Goal: Task Accomplishment & Management: Complete application form

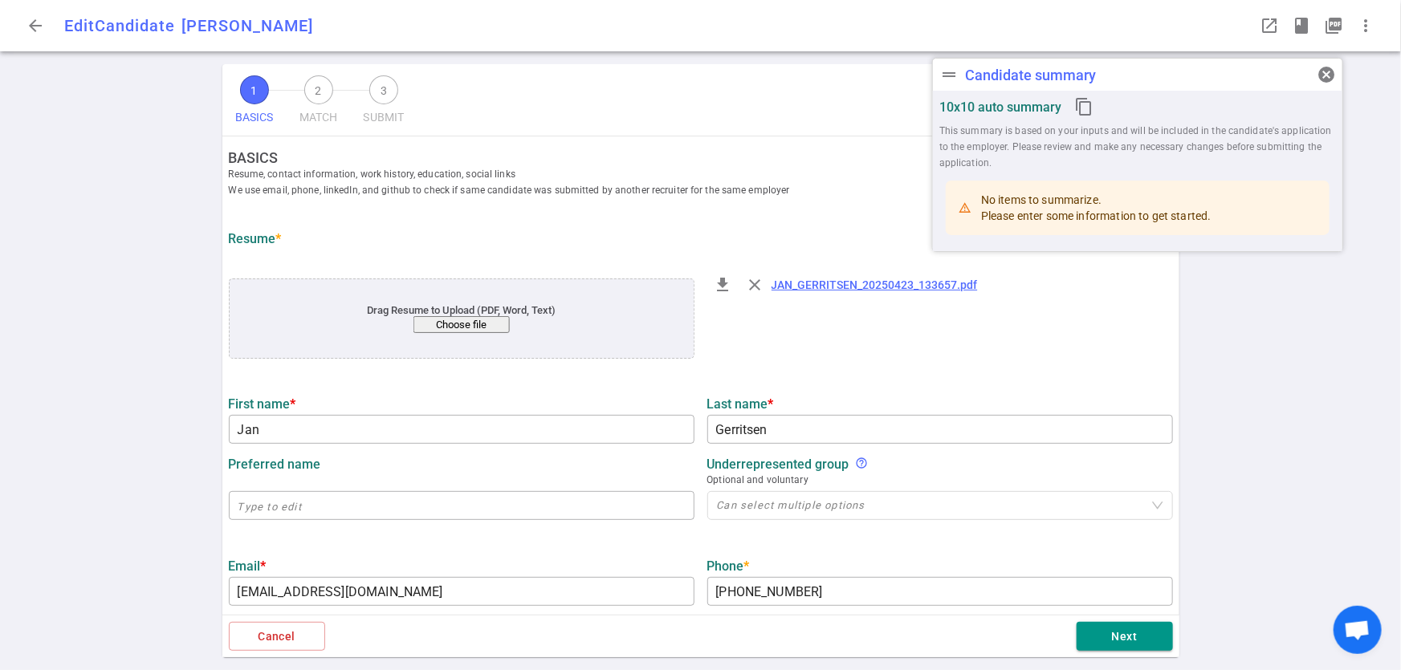
type input "Jan"
type input "Gerritsen"
type input "jan.gerritsen@gmail.com"
type input "+1 510-364-7170"
type input "https://www.linkedin.com/in/jan-gerritsen-65967b"
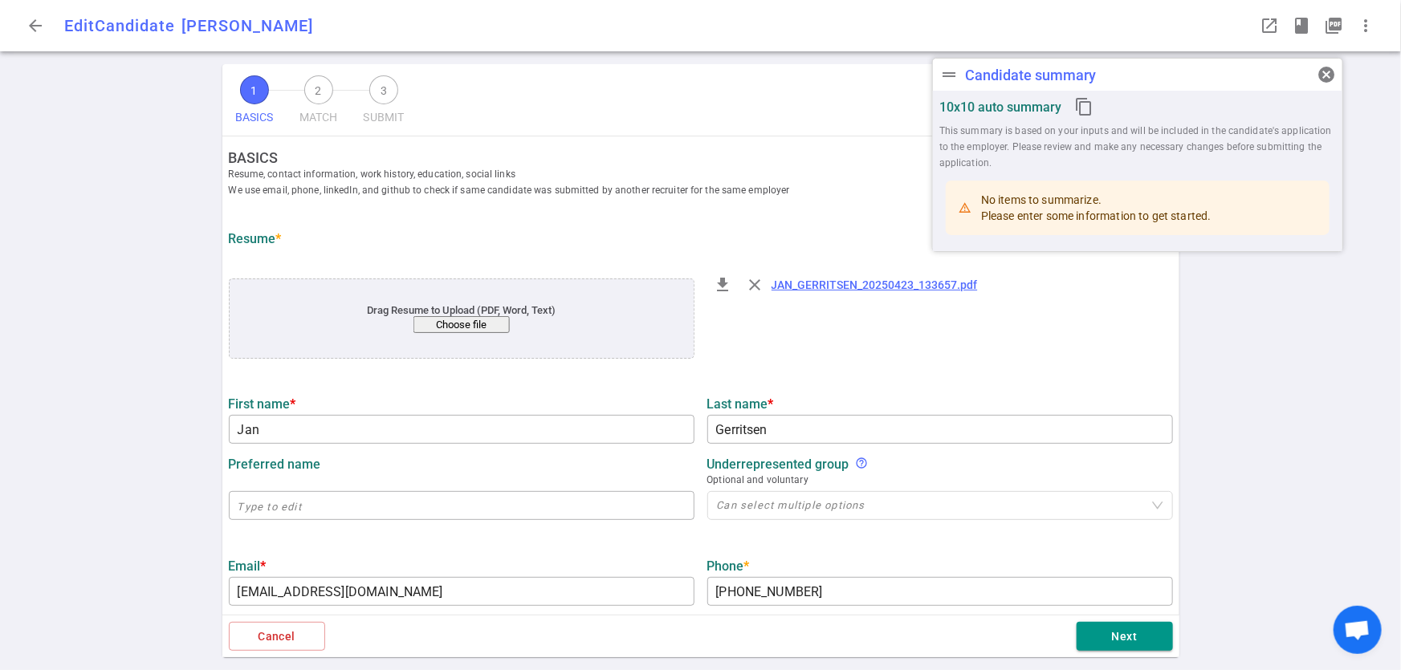
type input "Yactraq Online Inc."
type input "29.5"
type input "20"
type input "Radboud University"
type input "Computer Science"
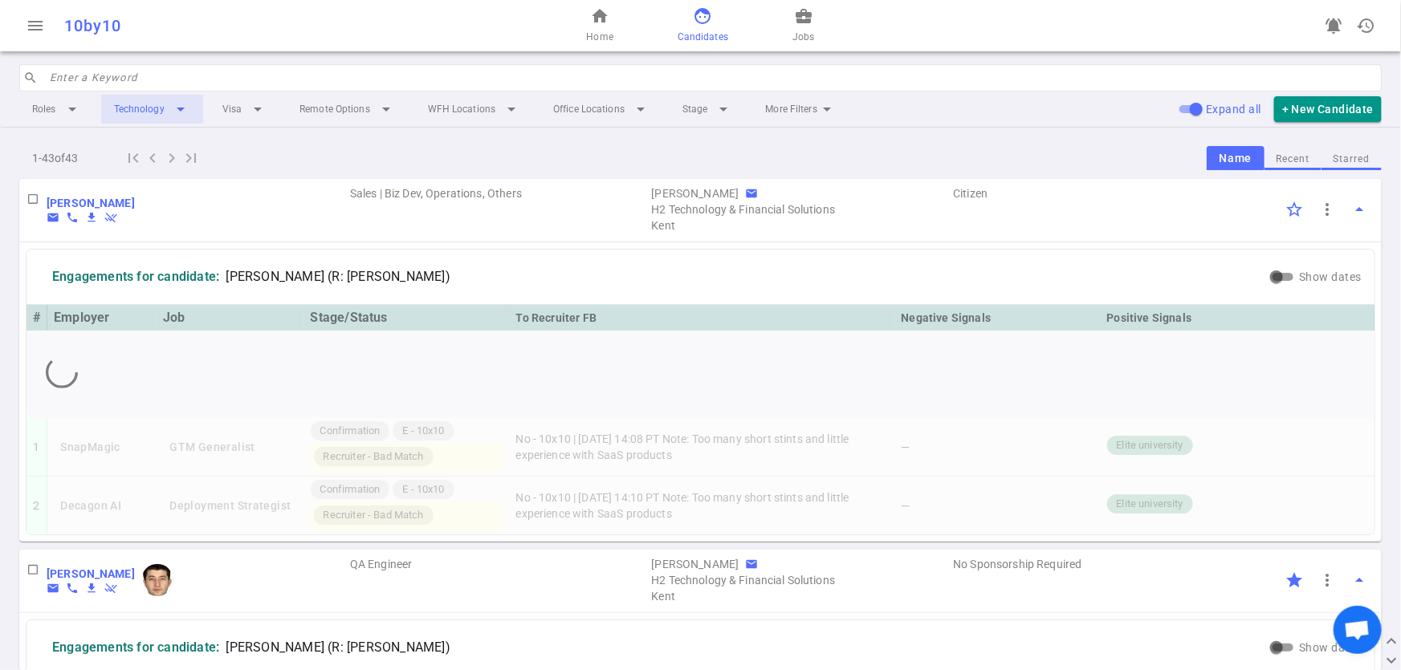
click at [184, 115] on li "Technology arrow_drop_down" at bounding box center [152, 109] width 102 height 29
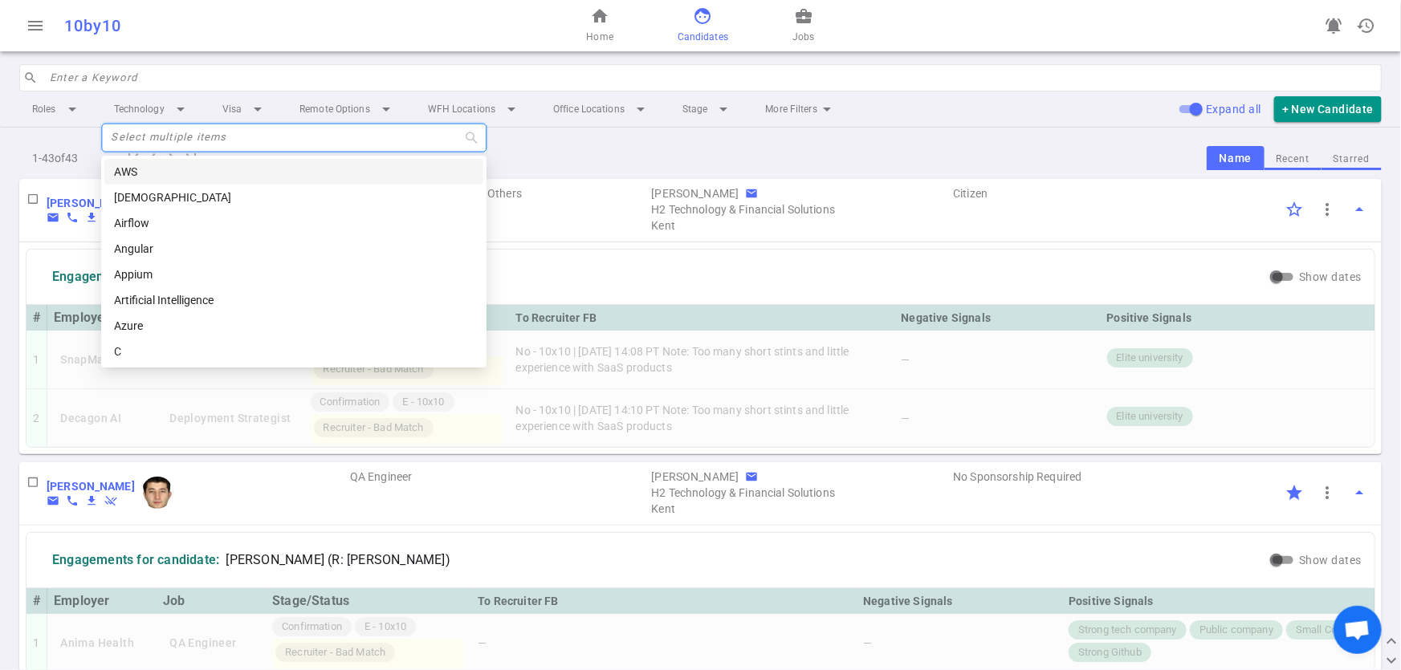
drag, startPoint x: 182, startPoint y: 130, endPoint x: 304, endPoint y: 145, distance: 122.9
click at [185, 132] on div at bounding box center [285, 138] width 362 height 12
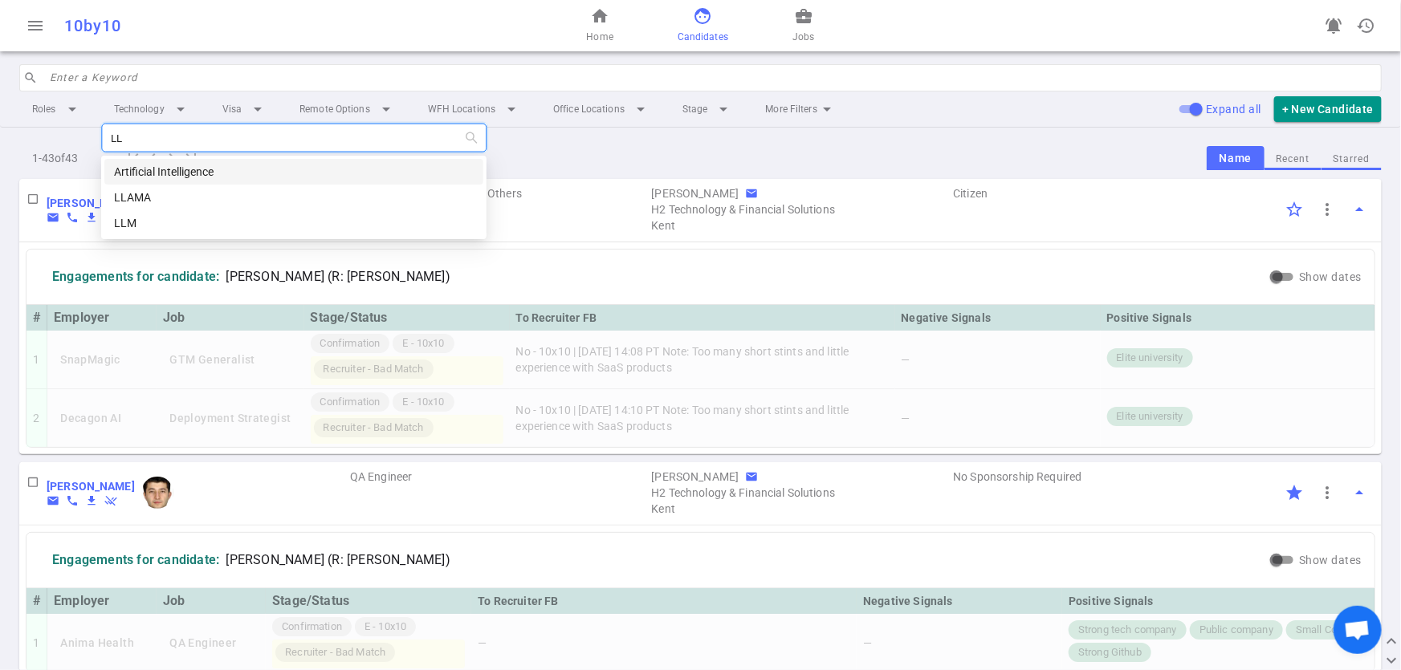
type input "LLM"
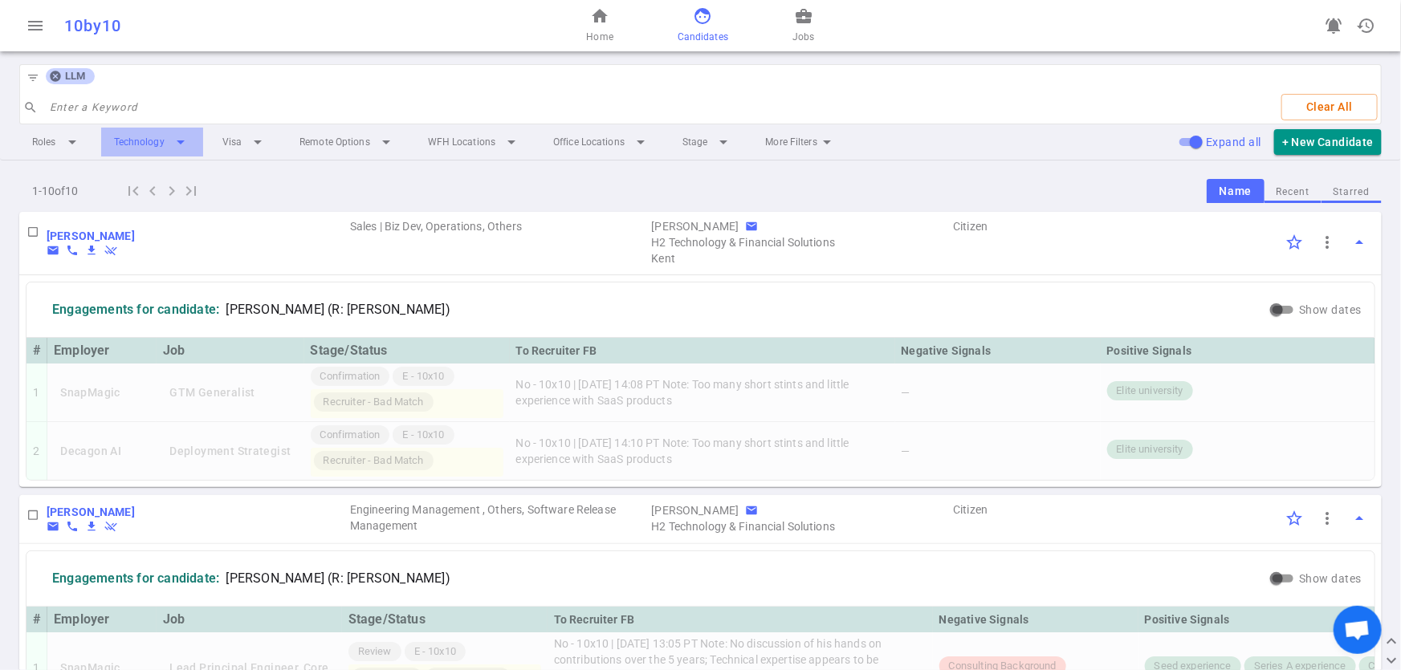
click at [181, 136] on li "Technology arrow_drop_down" at bounding box center [152, 142] width 102 height 29
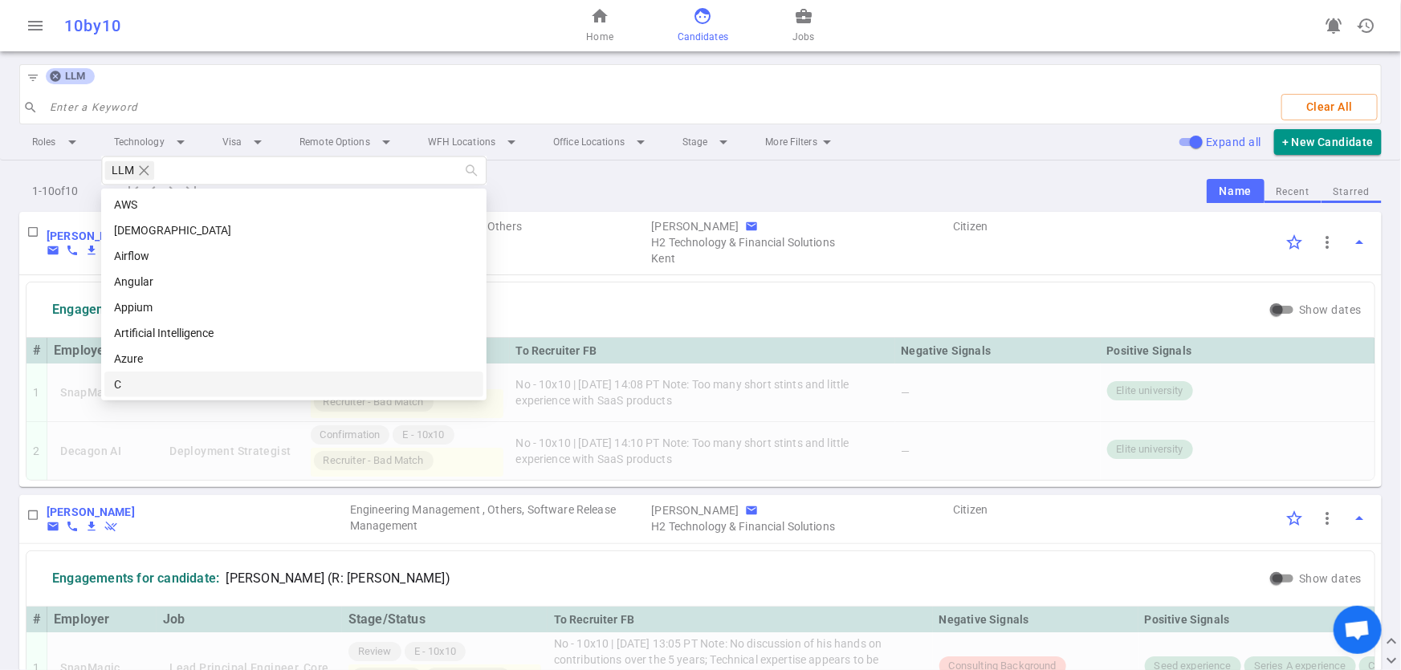
click at [759, 178] on div "1 - 10 of 10 first_page navigate_before navigate_next last_page Name Recent Sta…" at bounding box center [700, 191] width 1363 height 26
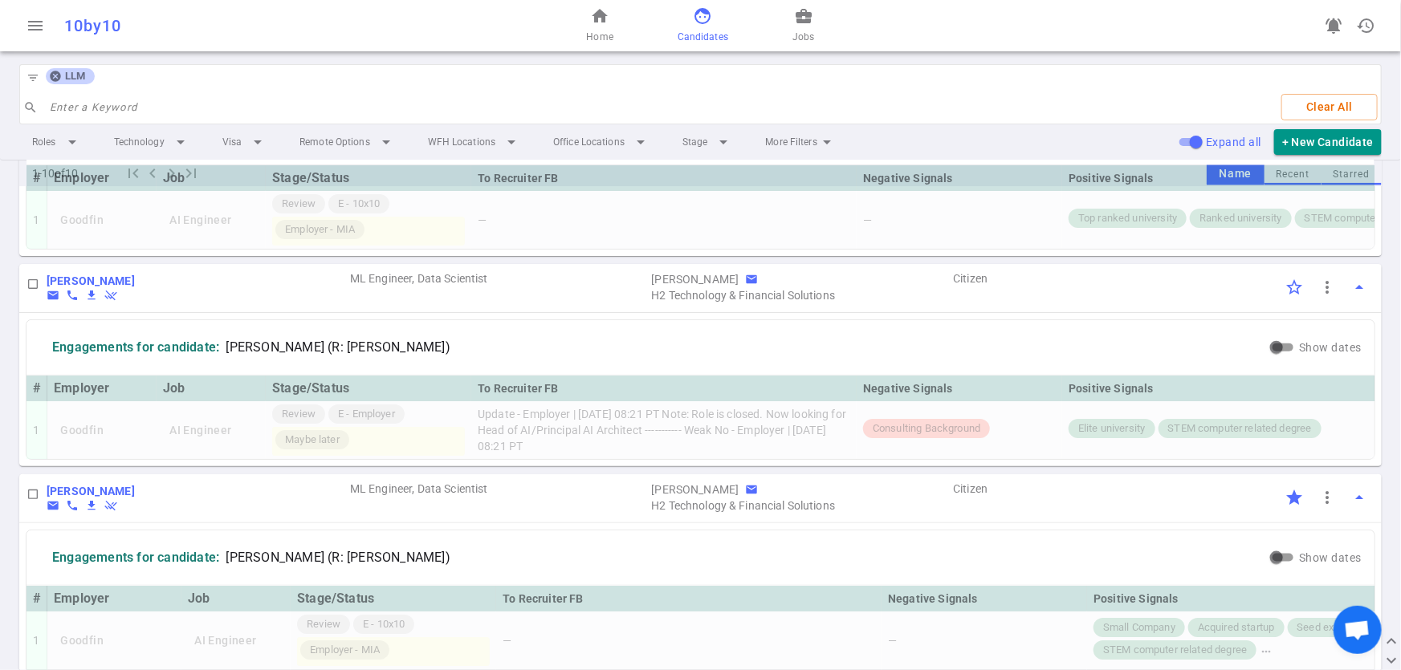
scroll to position [779, 0]
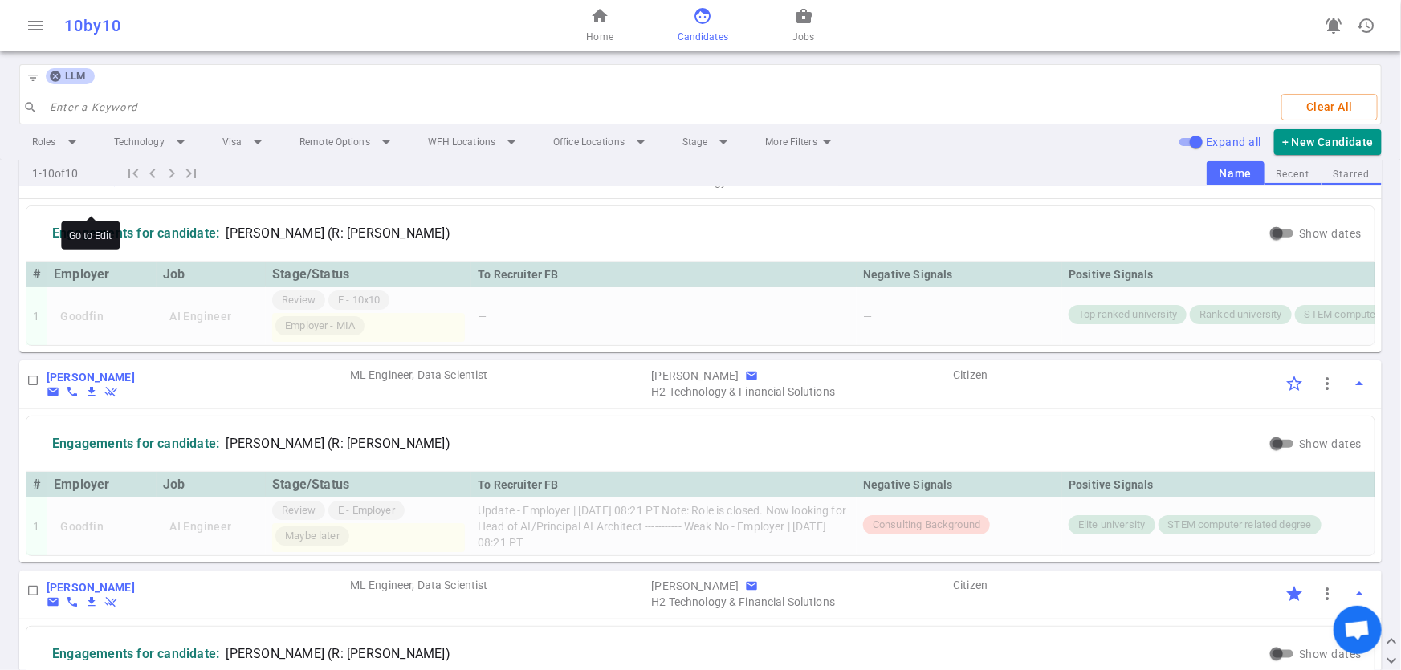
click at [66, 173] on b "Raheleh Givehchi" at bounding box center [91, 167] width 88 height 13
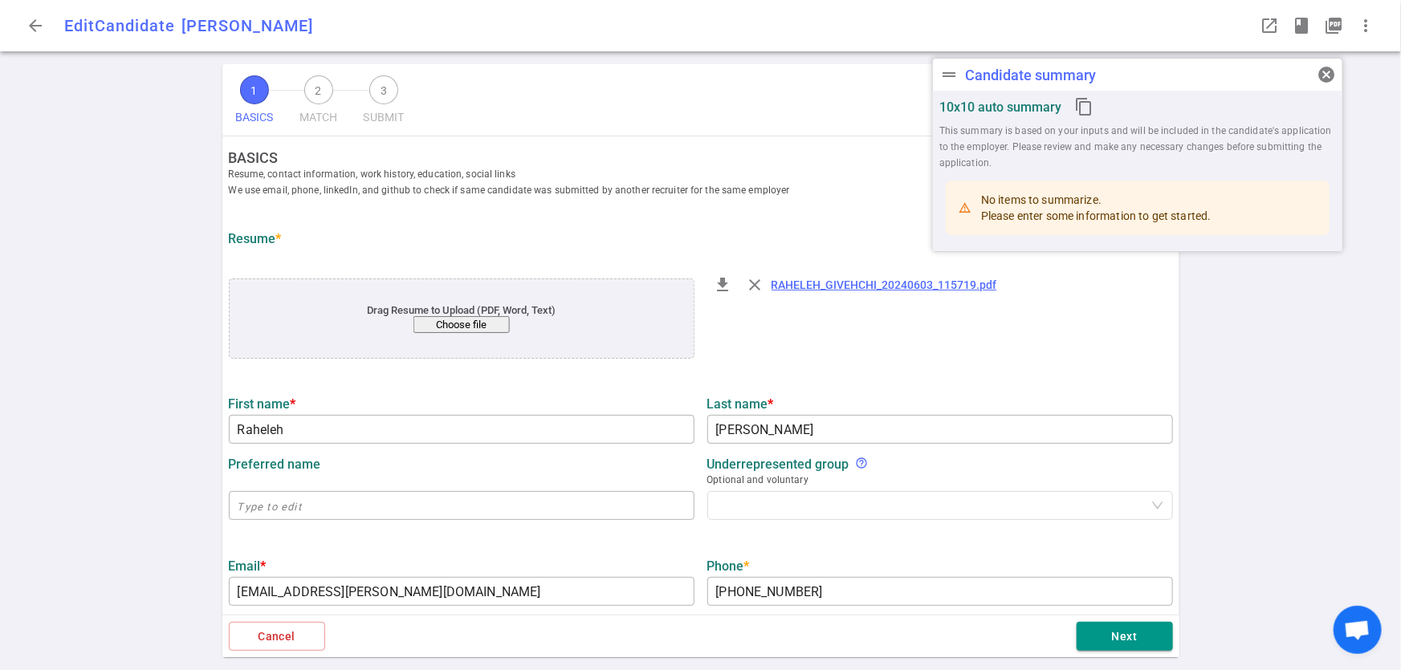
type input "Raheleh"
type input "Givehchi"
type input "raheleh.givehchi@gmail.com"
type input "+5197224971"
type input "https://www.linkedin.com/in/rgivehchi"
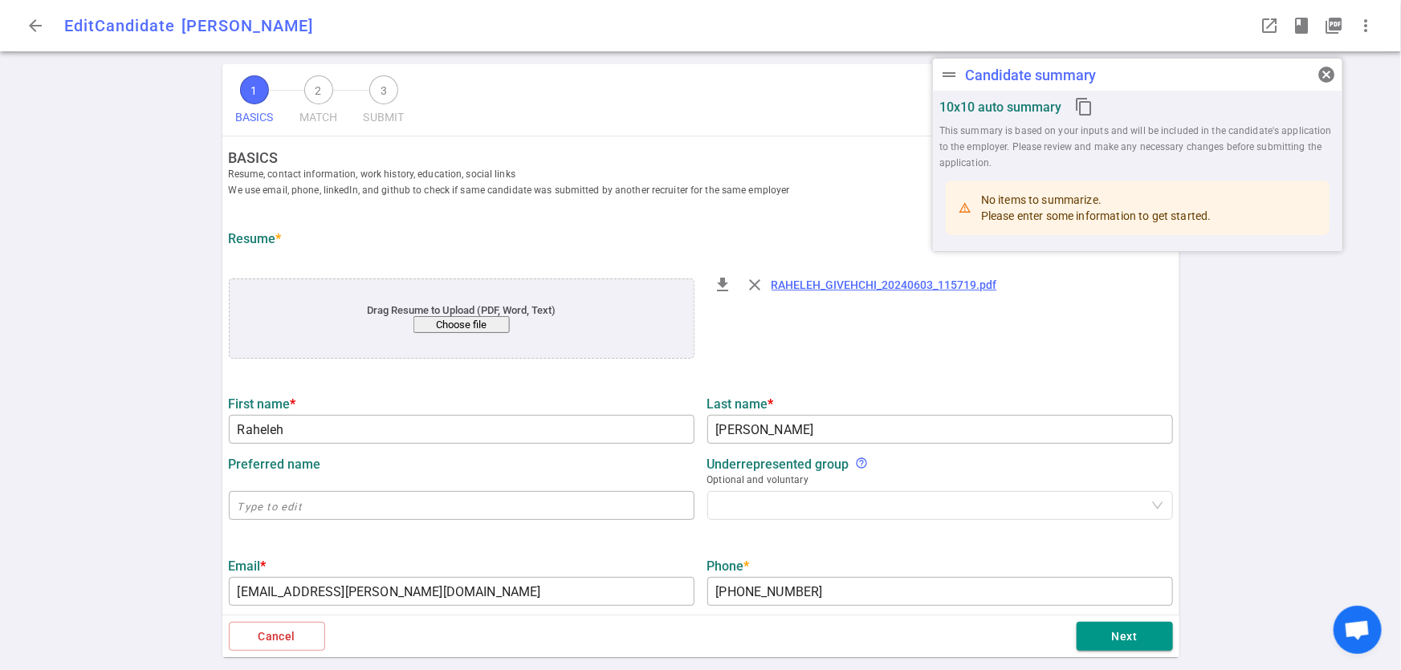
type input "Pelmorex Corp"
type textarea "Technical Lead Data Science"
type input "11.3"
type input "8.2"
type input "University Of Waterloo"
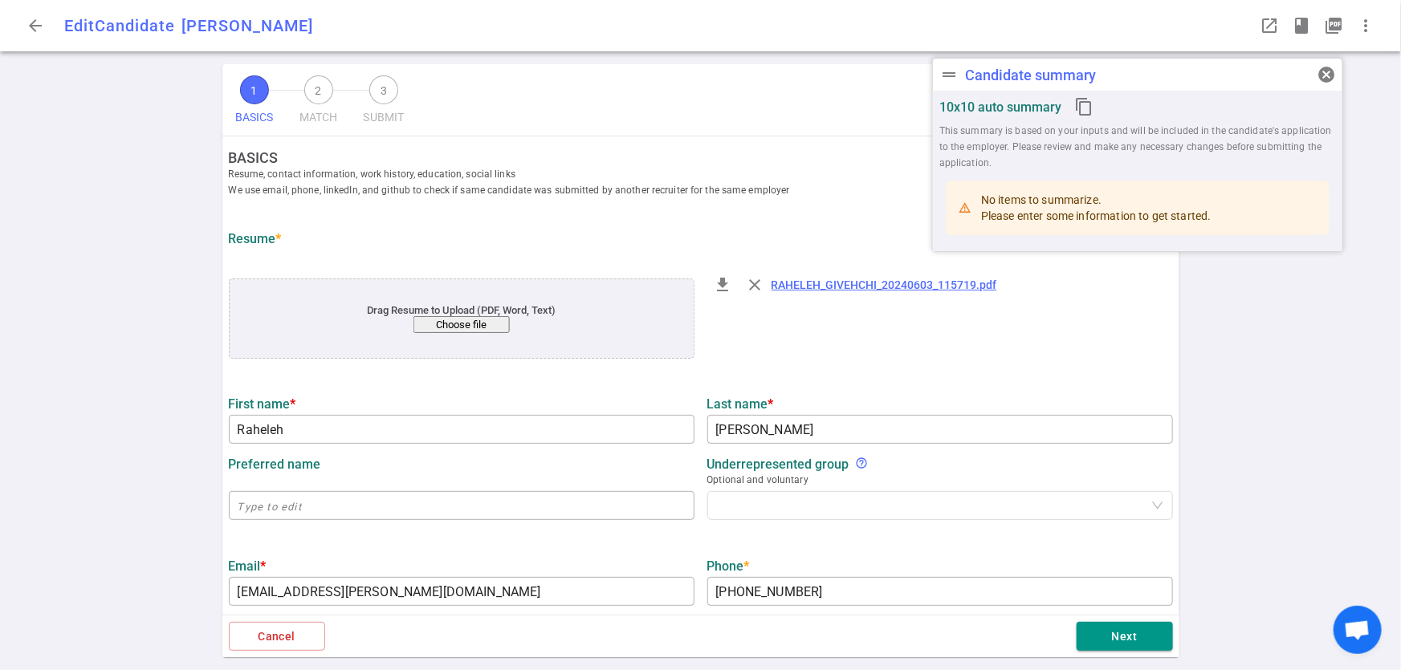
type input "Mechanical Engineering"
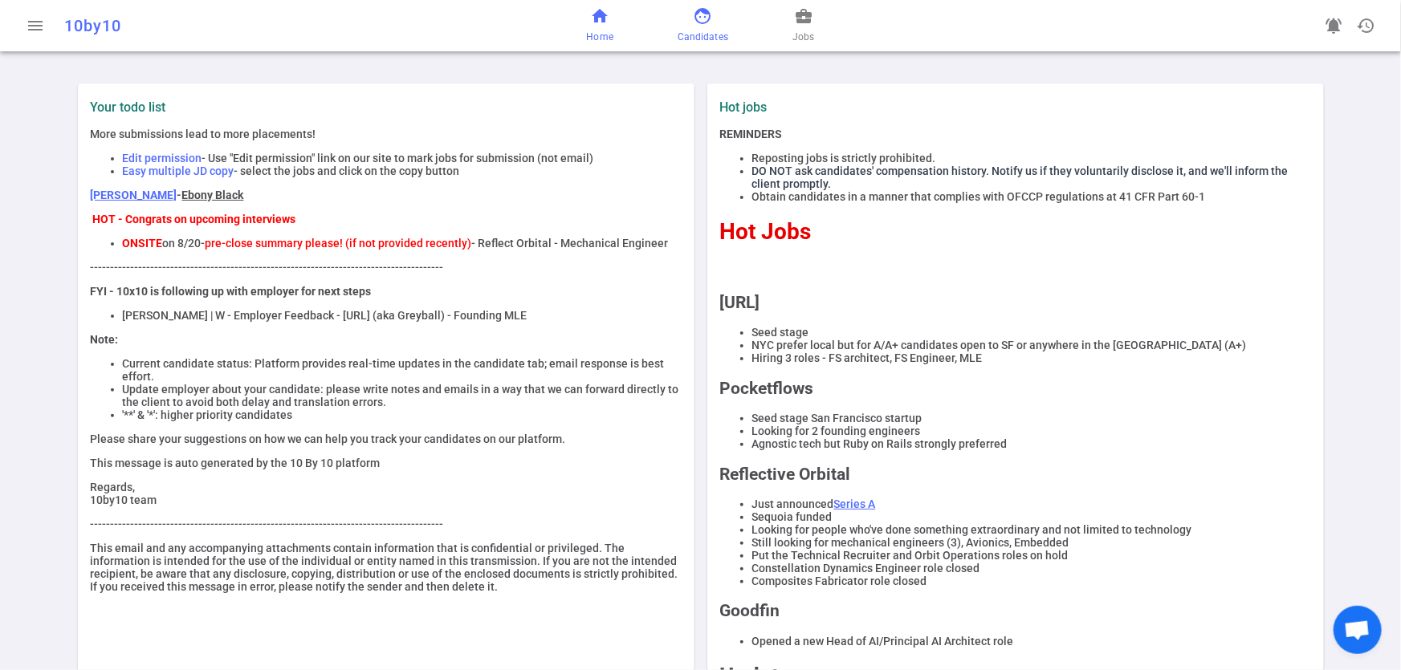
click at [696, 40] on span "Candidates" at bounding box center [703, 37] width 51 height 16
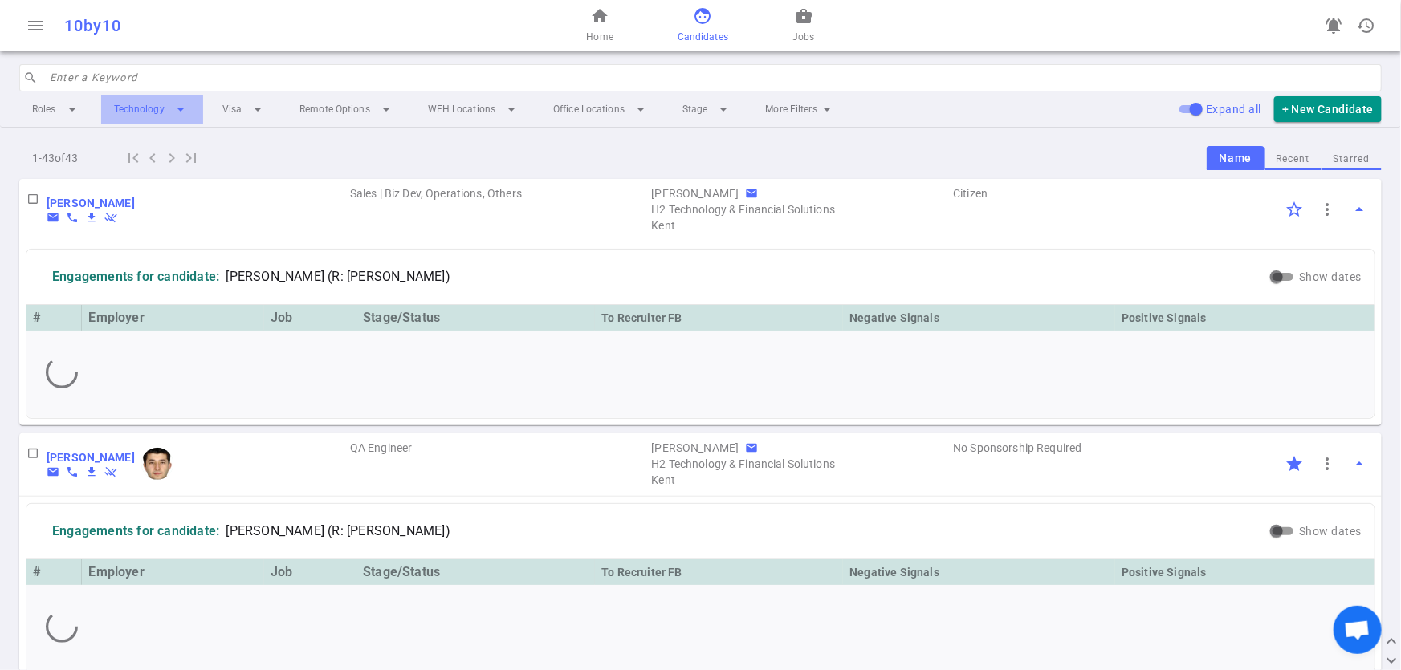
click at [155, 111] on li "Technology arrow_drop_down" at bounding box center [152, 109] width 102 height 29
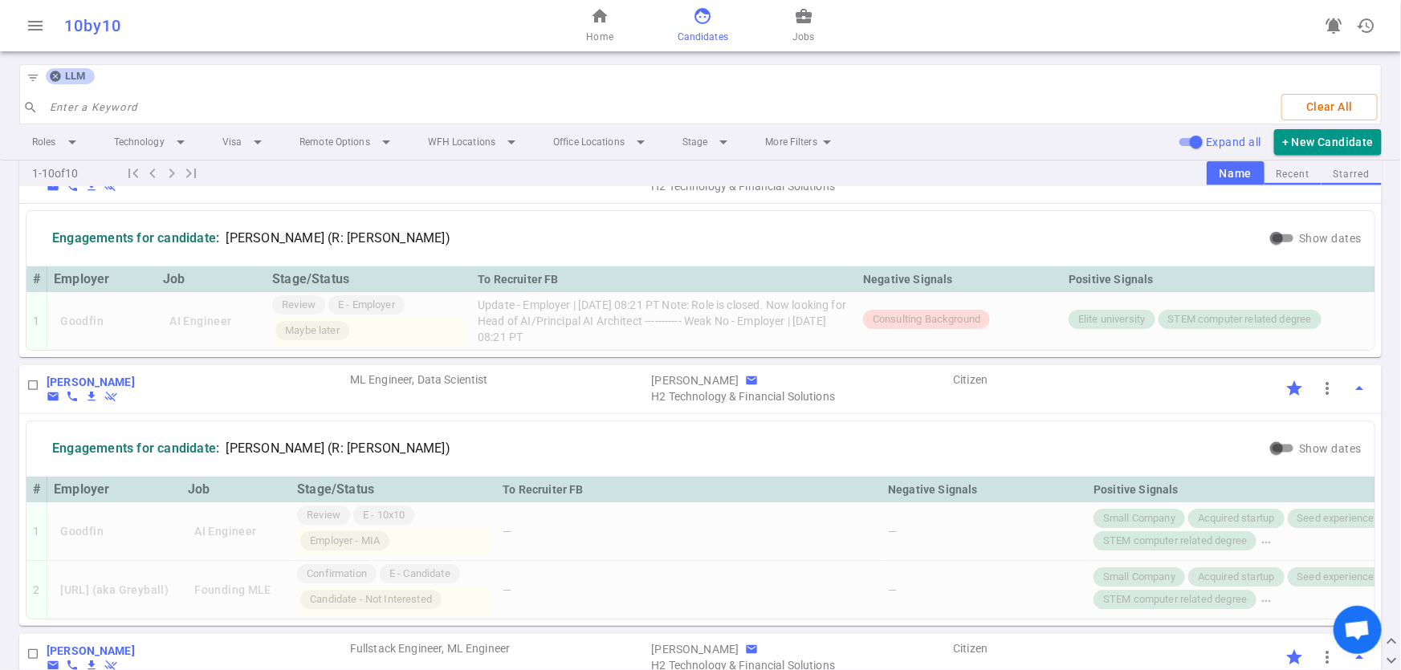
scroll to position [895, 0]
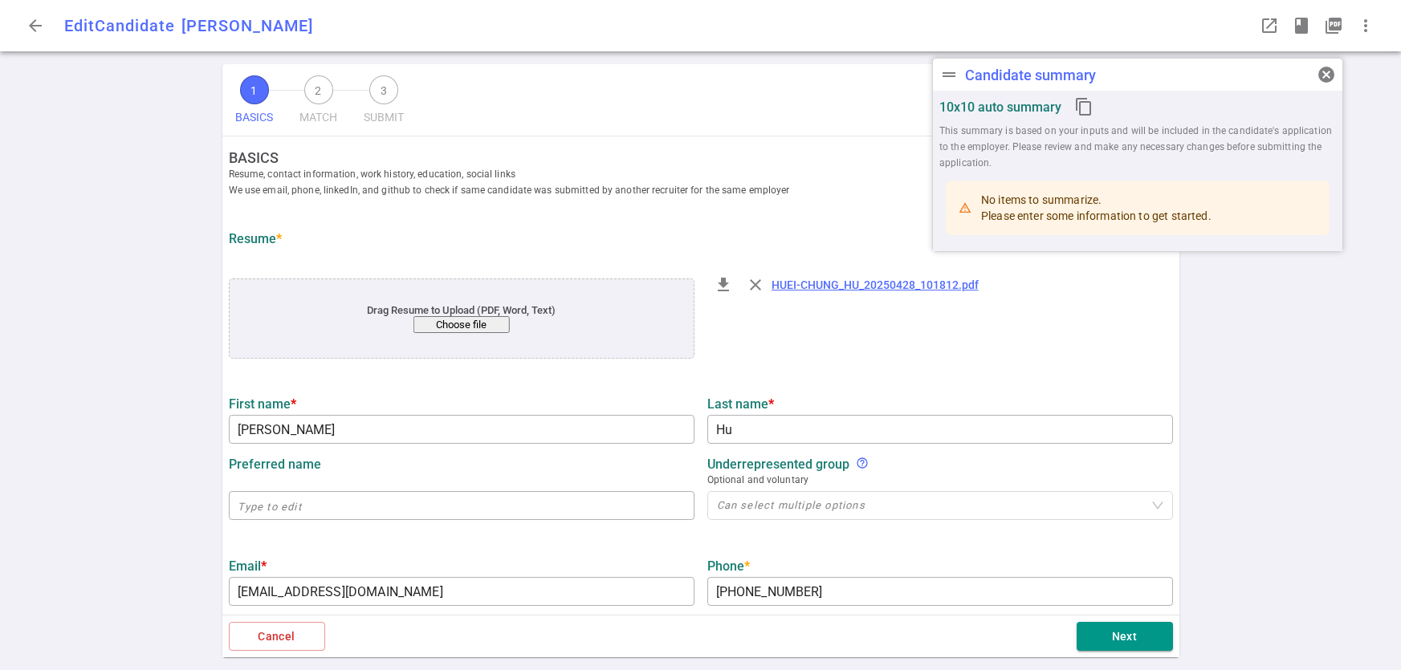
type input "[PERSON_NAME]"
type input "Hu"
type input "[EMAIL_ADDRESS][DOMAIN_NAME]"
type input "[PHONE_NUMBER]"
type input "[URL][DOMAIN_NAME][PERSON_NAME]"
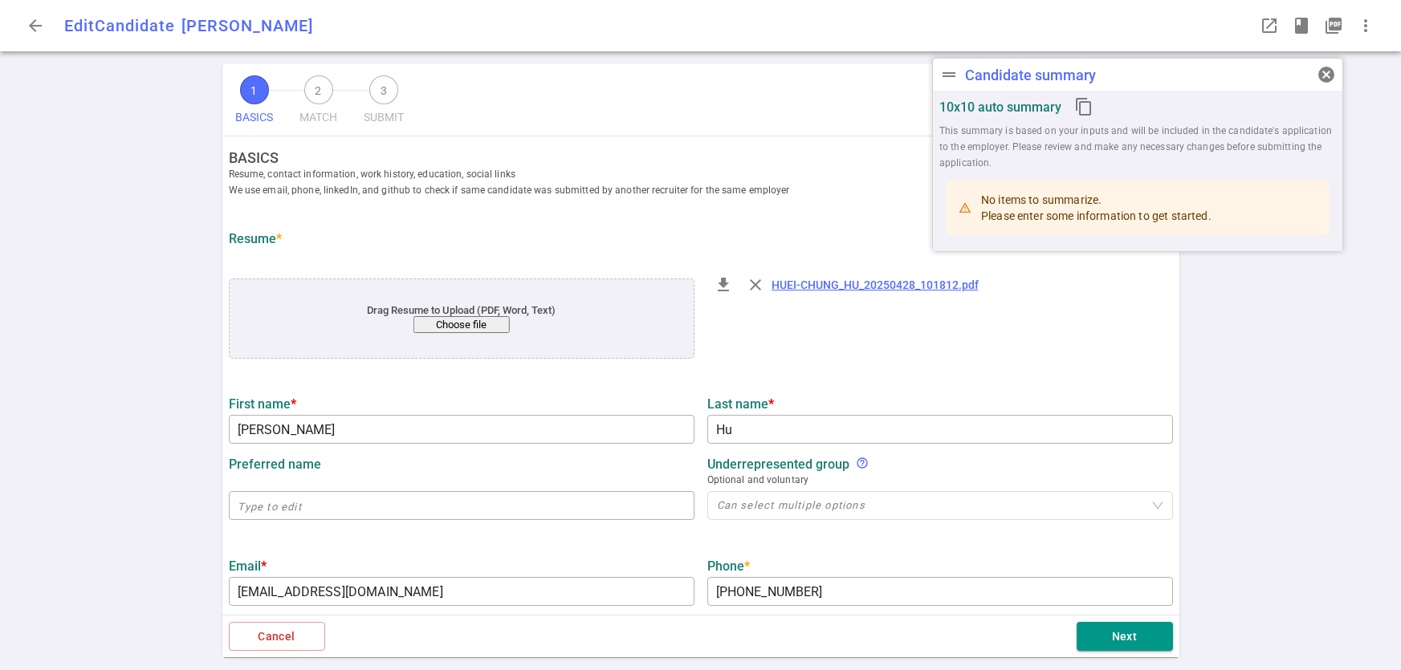
type input "Docomo Innovations"
type input "20.7"
type input "12.7"
type input "[GEOGRAPHIC_DATA][US_STATE]"
type input "Mathematics, Applied"
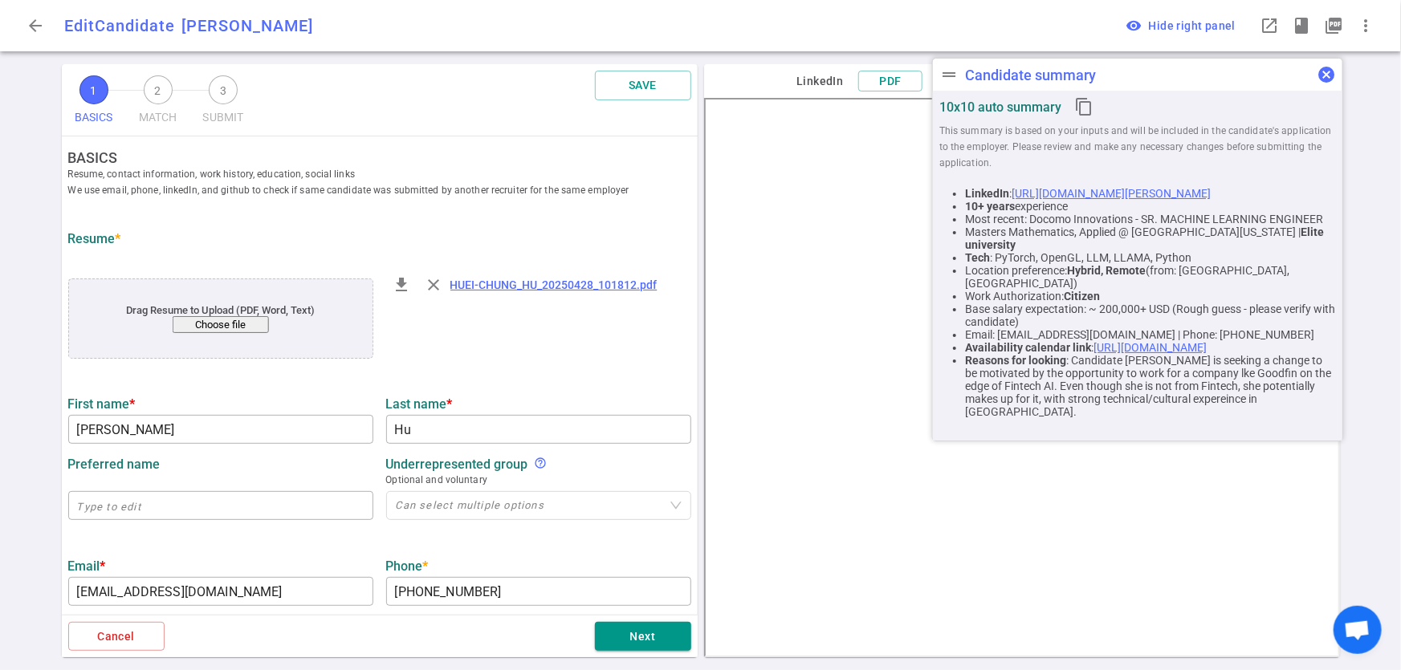
click at [1330, 72] on span "cancel" at bounding box center [1326, 74] width 19 height 19
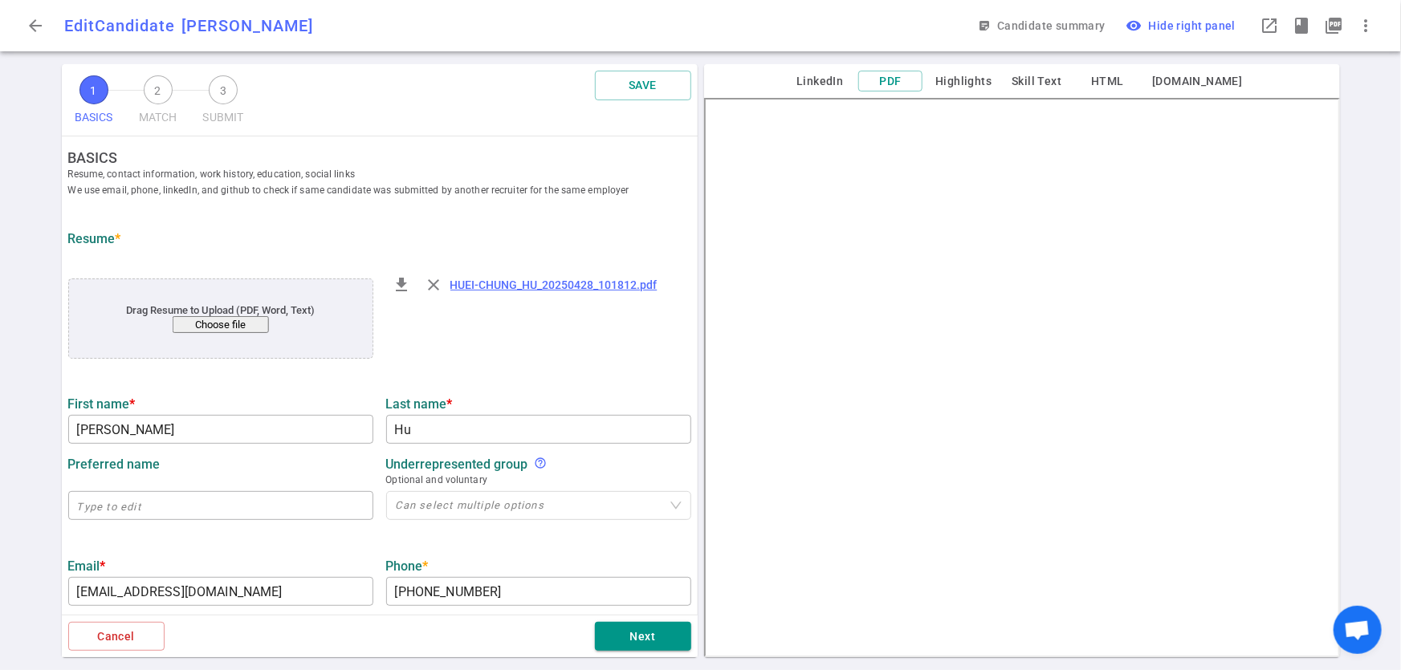
click at [628, 370] on div "file_download close HUEI-CHUNG_HU_20250428_101812.pdf" at bounding box center [539, 320] width 318 height 108
click at [1367, 94] on div "1 BASICS 2 MATCH 3 SUBMIT SAVE BASICS Resume, contact information, work history…" at bounding box center [700, 367] width 1401 height 606
drag, startPoint x: 836, startPoint y: 79, endPoint x: 818, endPoint y: 77, distance: 17.8
click at [818, 77] on button "LinkedIn" at bounding box center [820, 81] width 64 height 20
drag, startPoint x: 817, startPoint y: 73, endPoint x: 776, endPoint y: 68, distance: 41.2
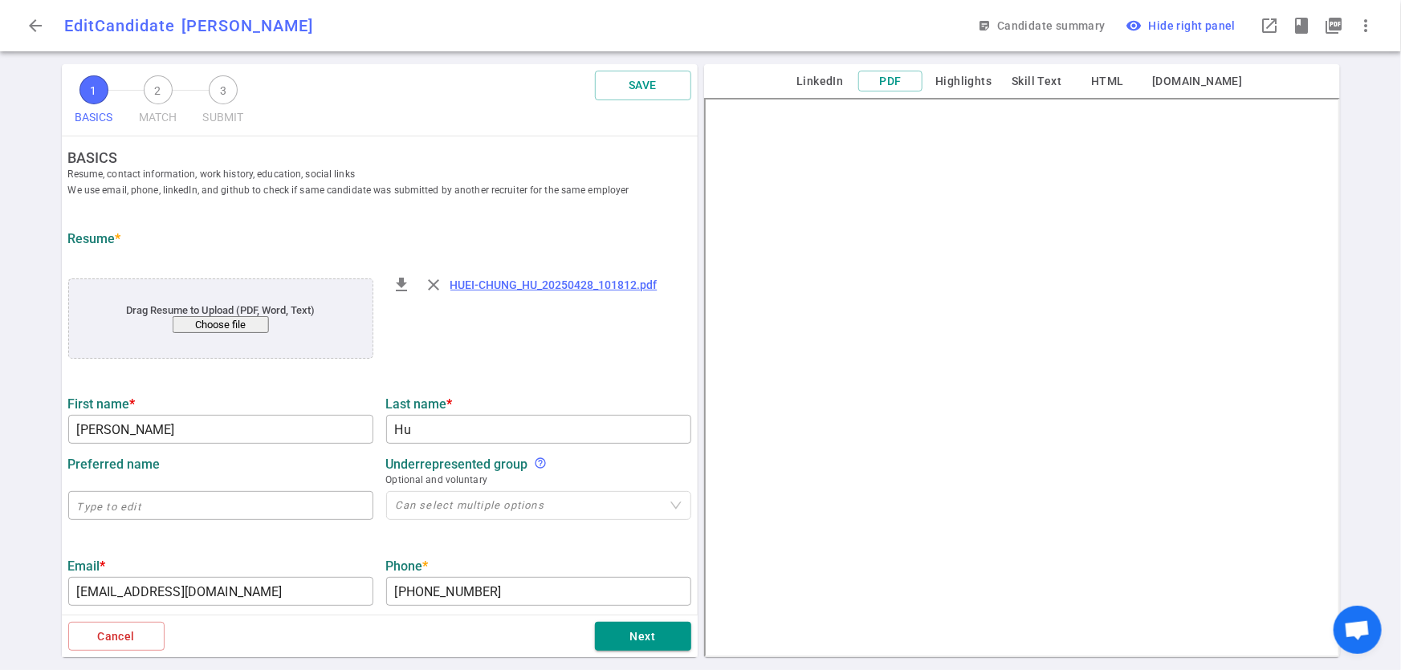
click at [776, 68] on div "LinkedIn PDF Highlights Skill Text HTML [DOMAIN_NAME]" at bounding box center [1022, 81] width 636 height 34
click at [832, 75] on button "LinkedIn" at bounding box center [820, 81] width 64 height 20
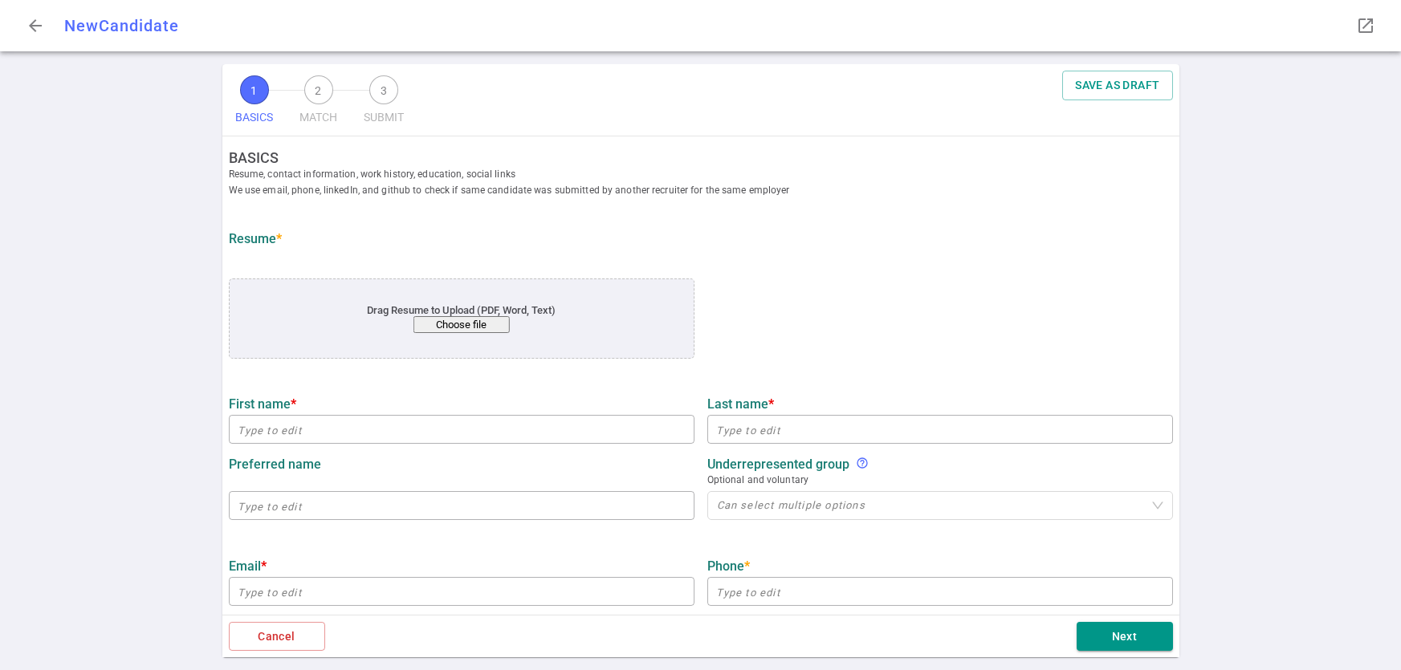
type input "Pavel"
type input "Overtchouk"
type input "overtchouk.pavel@gmail.com"
type input "+1 470-202-3431"
type input "https://www.linkedin.com/in/pavelovertchouk"
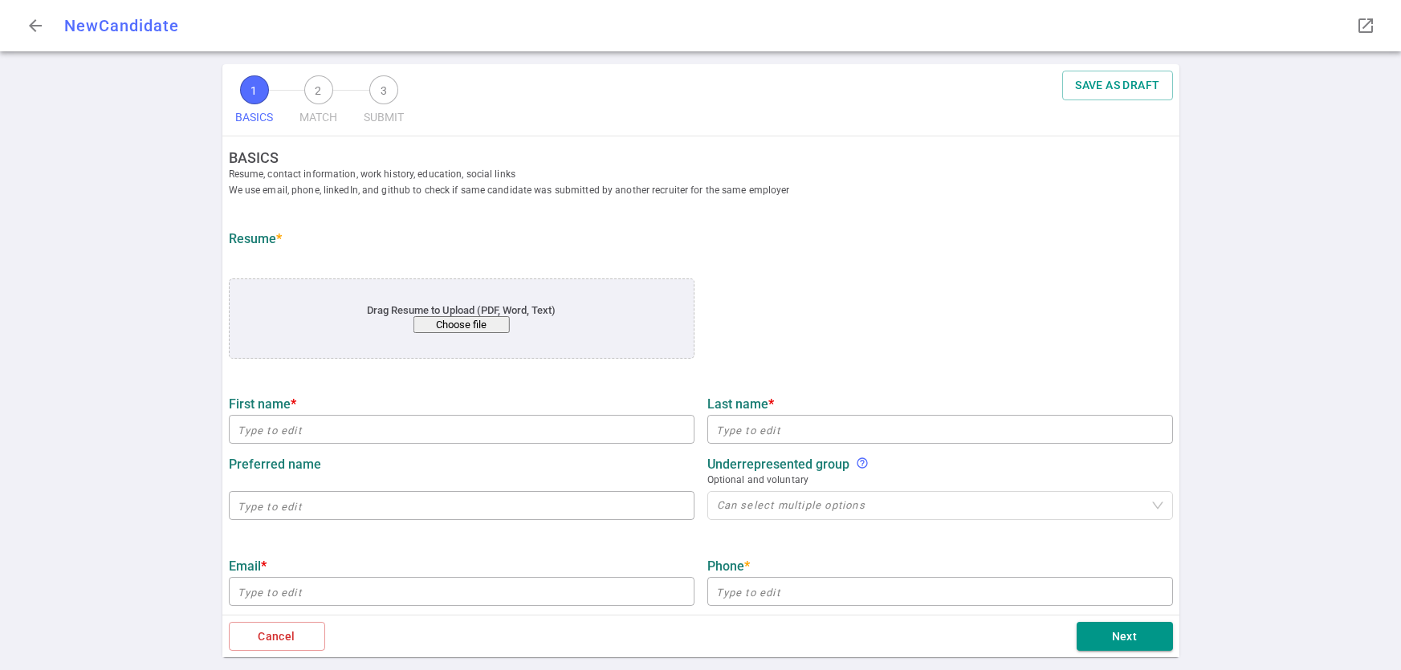
type input "Medniscient Ai"
type input "17.5"
type input "8"
type input "Sorbonne University"
type input "• Diploma, Computer Science, Machine Learning | MIT 2017"
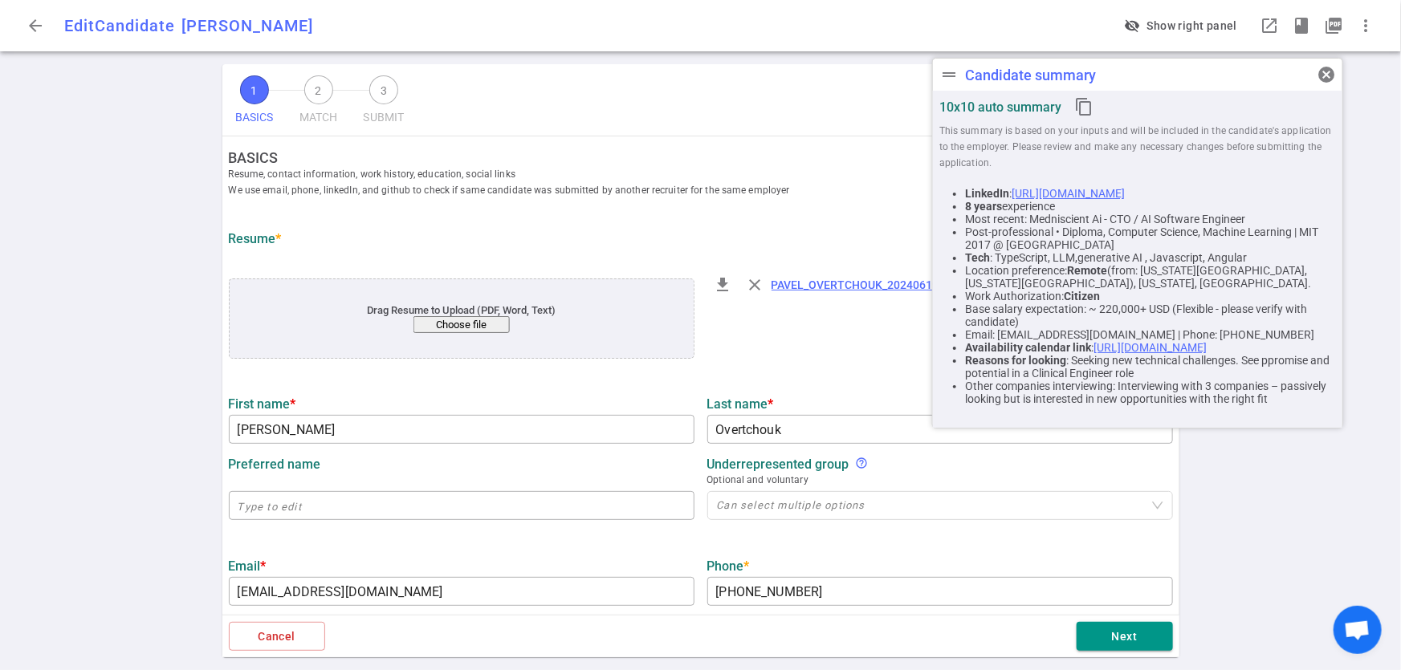
click at [1125, 192] on link "https://www.linkedin.com/in/pavelovertchouk" at bounding box center [1068, 193] width 113 height 13
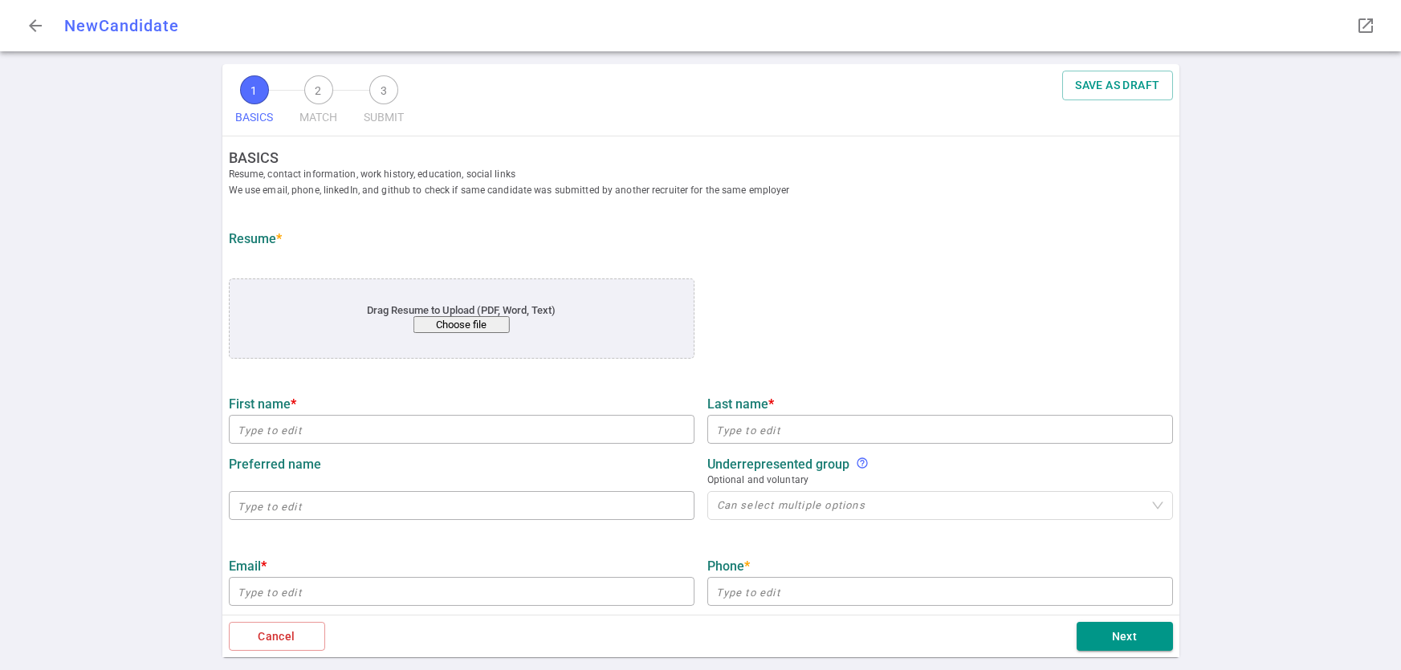
type input "[PERSON_NAME]"
type input "[EMAIL_ADDRESS][DOMAIN_NAME]"
type input "[PHONE_NUMBER]"
type input "[URL][DOMAIN_NAME][PERSON_NAME]"
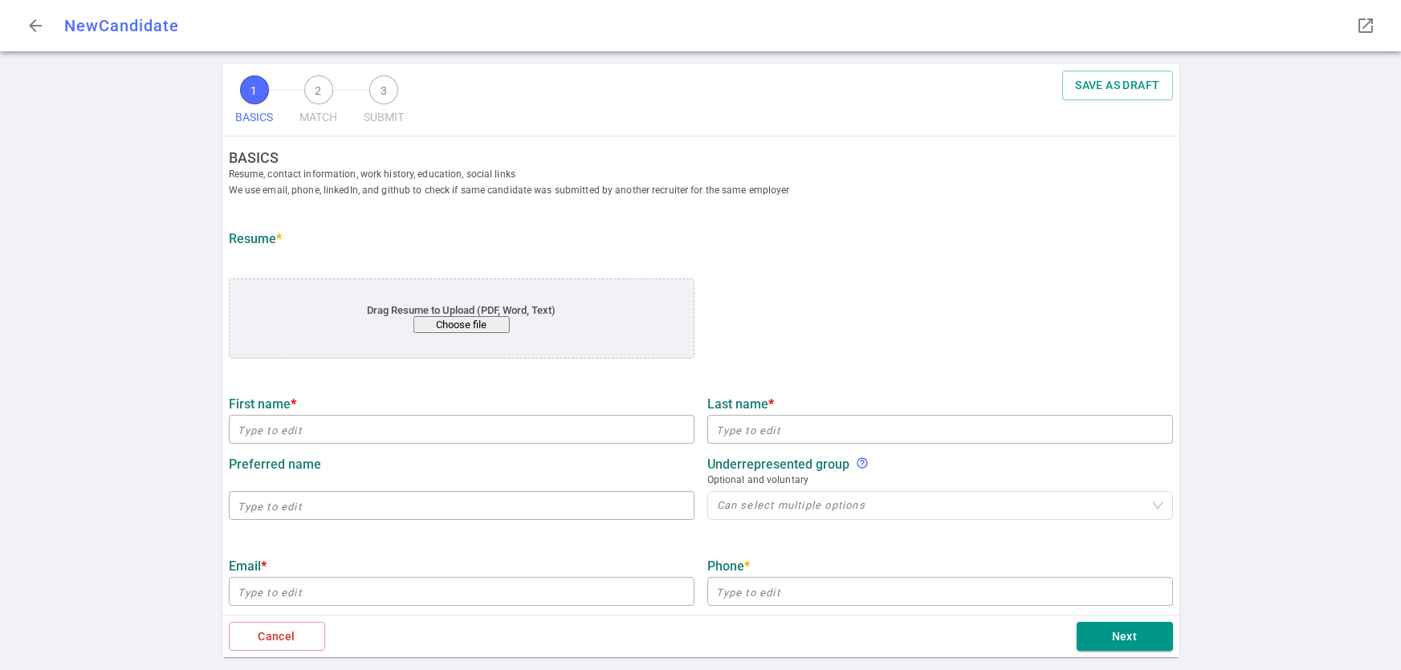
type input "Kono"
type input "13.8"
type input "3.2"
type input "International [GEOGRAPHIC_DATA]"
type input "Master in Artiﬁcial Intelligence"
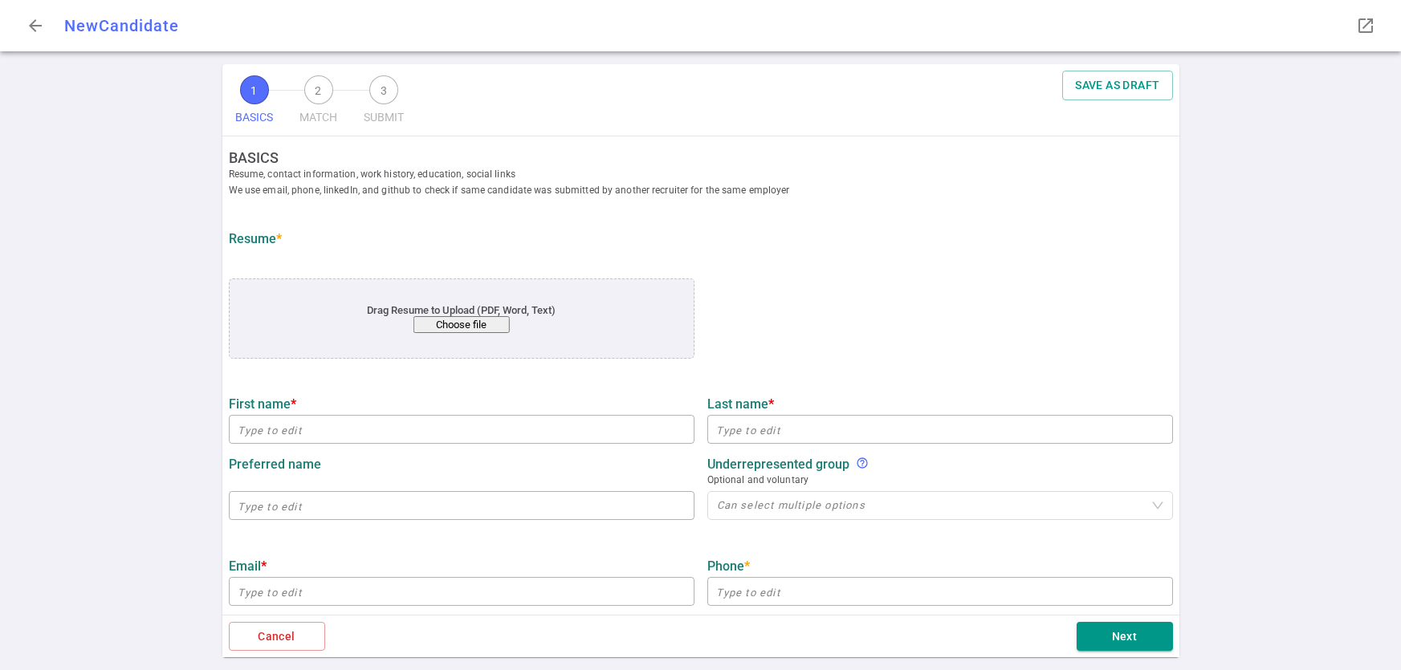
type input "[PERSON_NAME]"
type input "[EMAIL_ADDRESS][DOMAIN_NAME]"
type input "[PHONE_NUMBER]"
type input "[URL][DOMAIN_NAME][PERSON_NAME]"
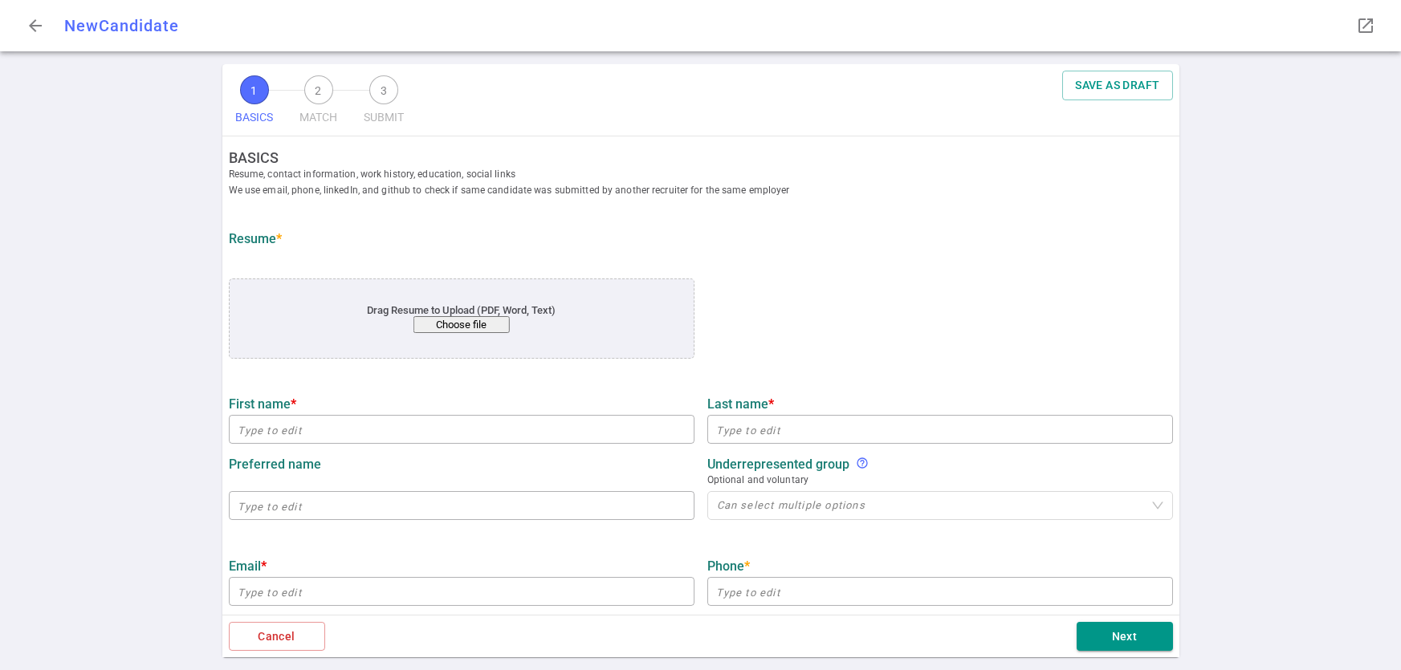
type input "[URL][DOMAIN_NAME]"
type input "Sp Global"
type input "9"
type input "5.1"
type input "Coursera"
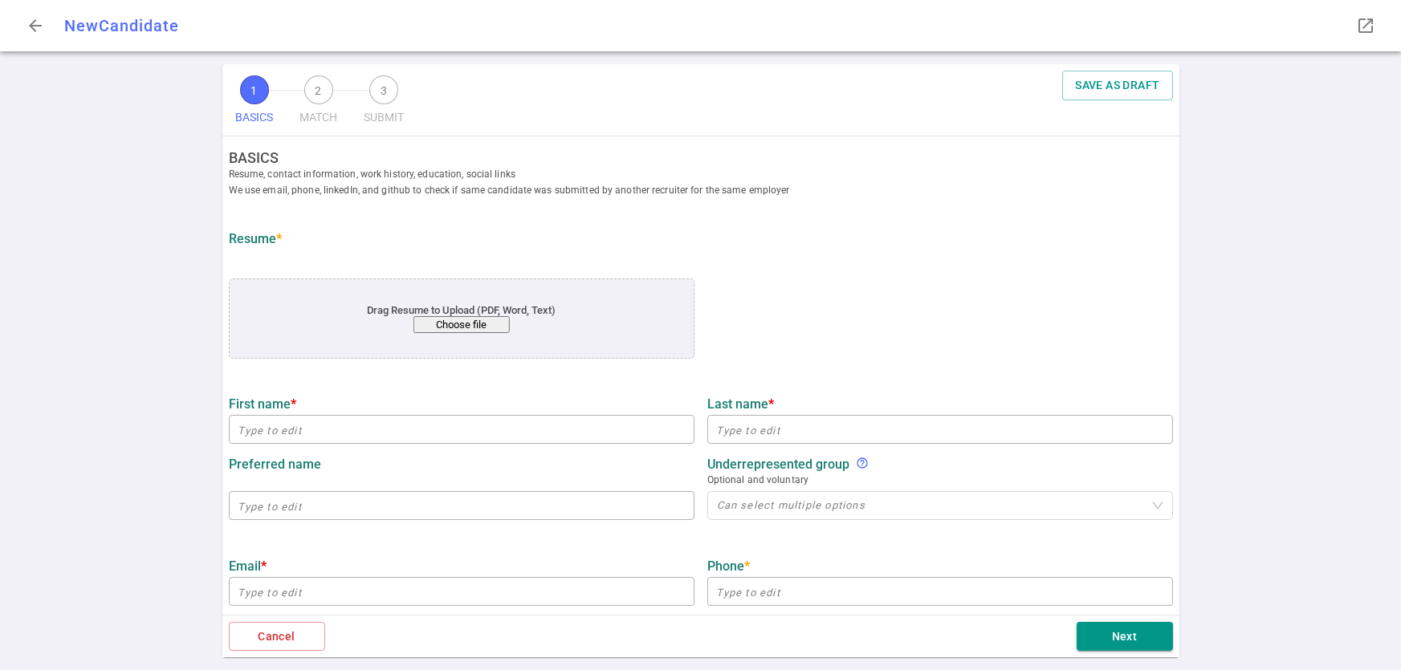
type input "Master of Business Analytics (MBAN) UBC Sauder School of Business Vancouver, Ca…"
type input "[PERSON_NAME]"
type input "Name is CORRECT"
type input "[EMAIL_ADDRESS][DOMAIN_NAME]"
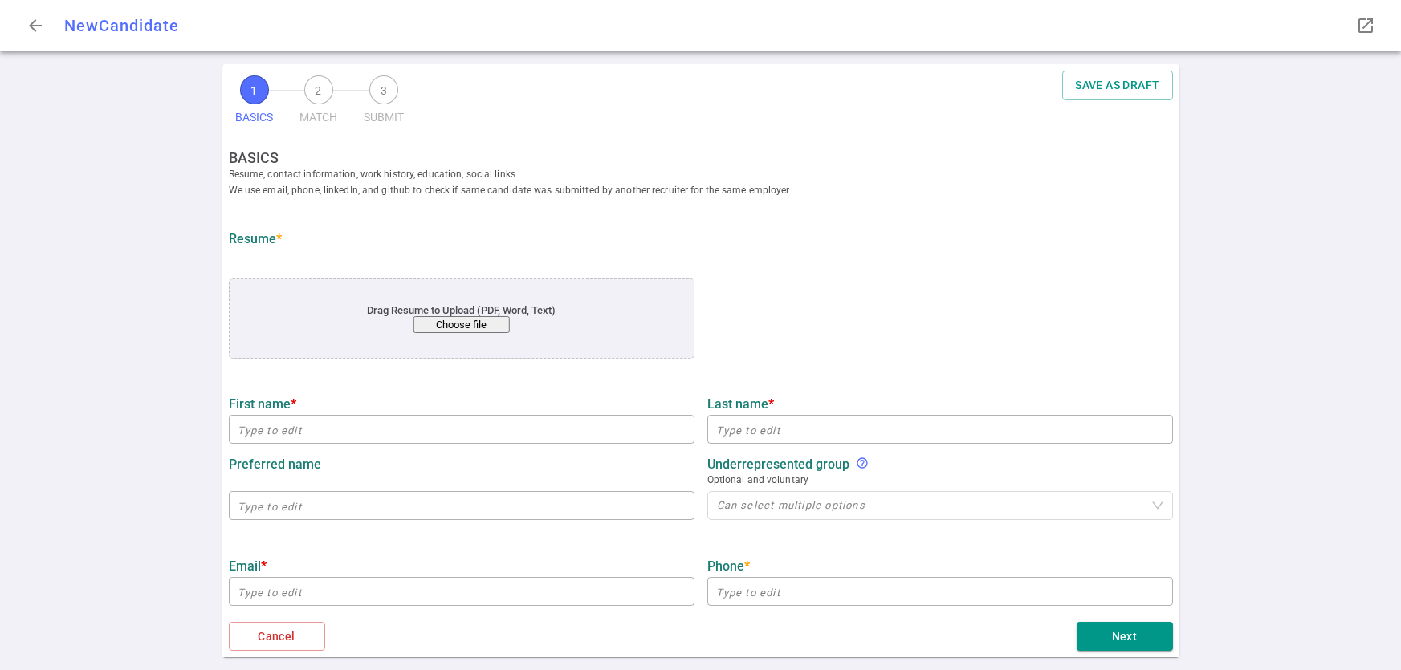
type input "[PHONE_NUMBER]"
type input "[URL][DOMAIN_NAME][PERSON_NAME]"
type input "[URL][DOMAIN_NAME]"
type input "Efdi"
type input "16.6"
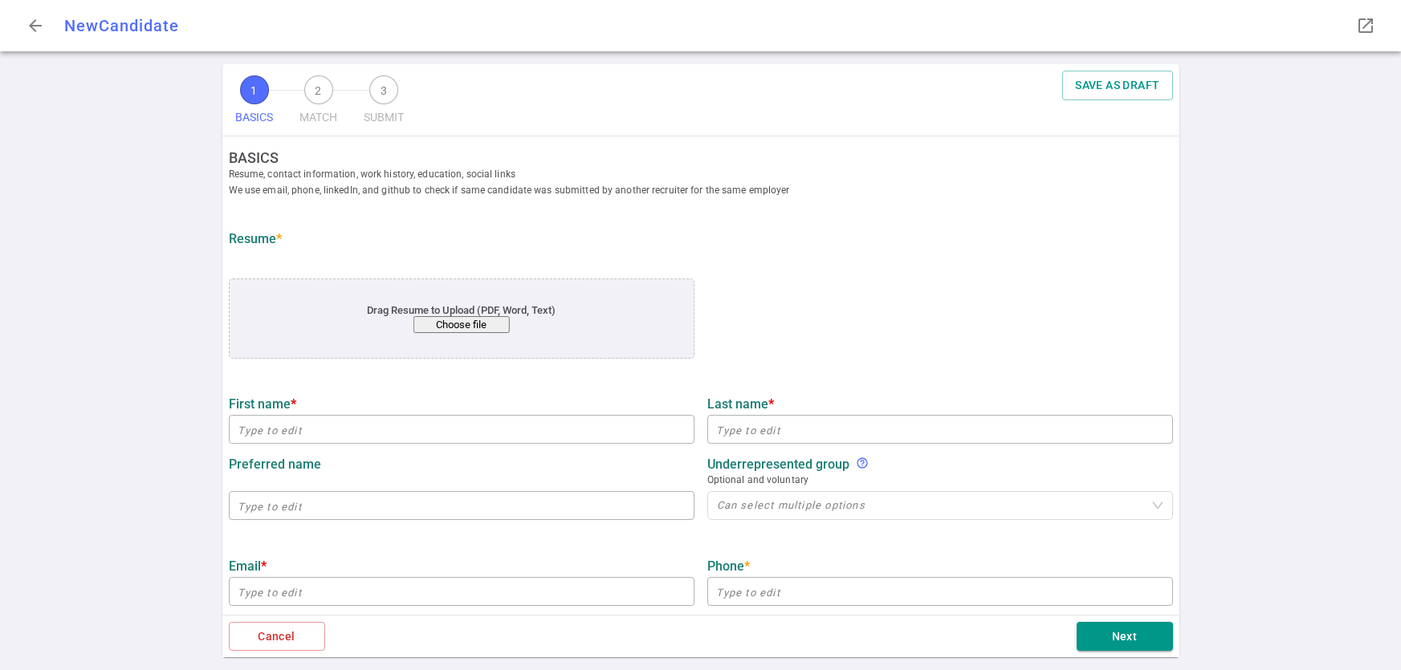
type input "5"
type input "UP College Of Engineering"
type input "Computer Science"
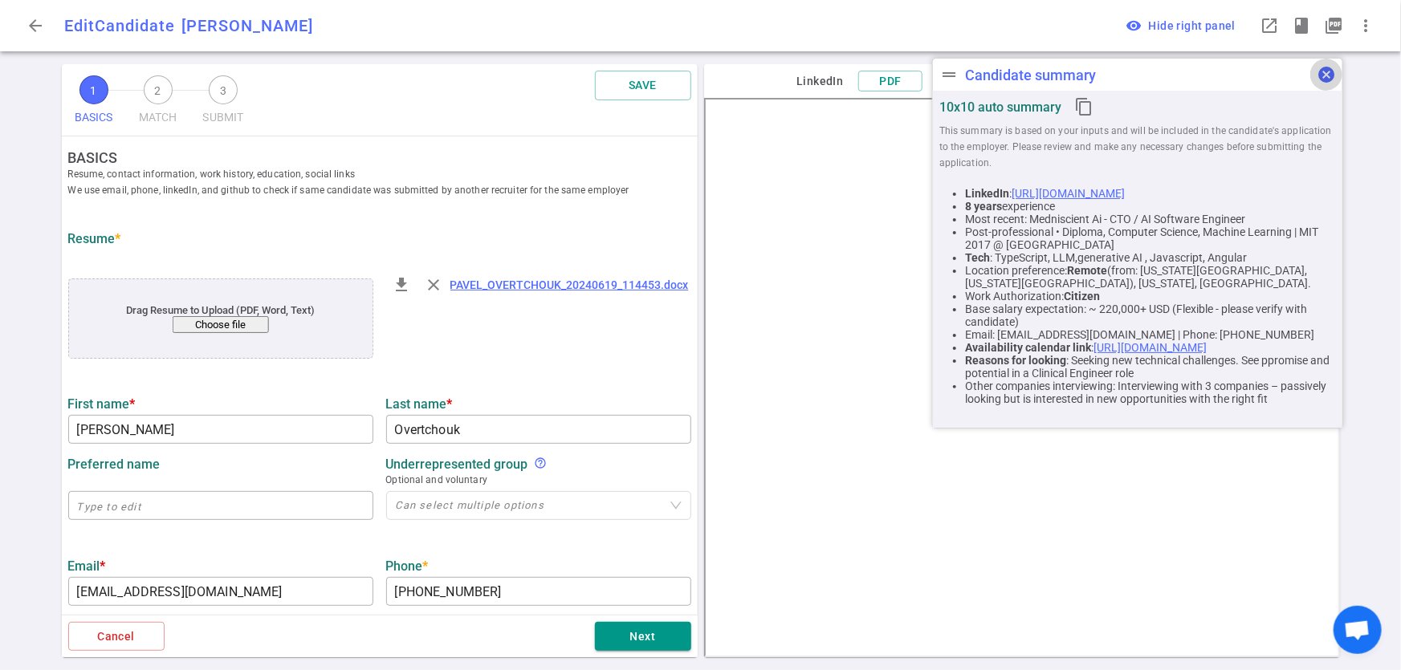
click at [1326, 79] on span "cancel" at bounding box center [1326, 74] width 19 height 19
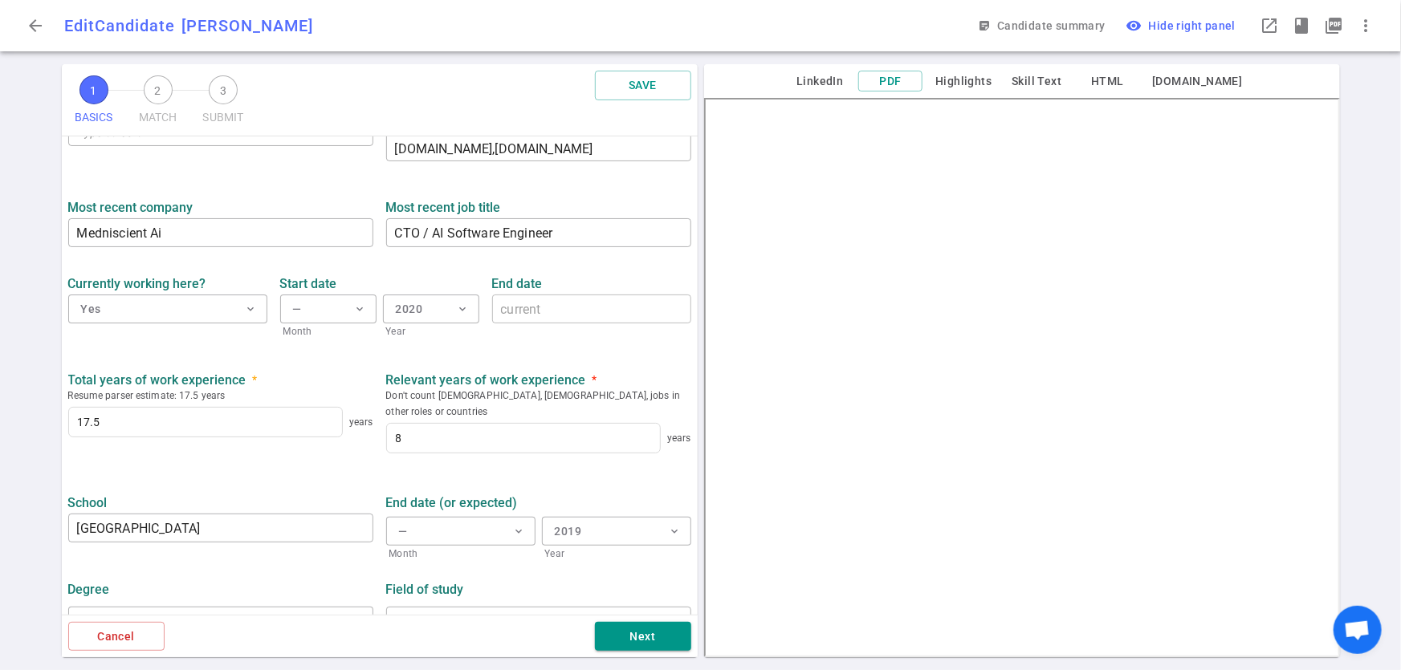
scroll to position [651, 0]
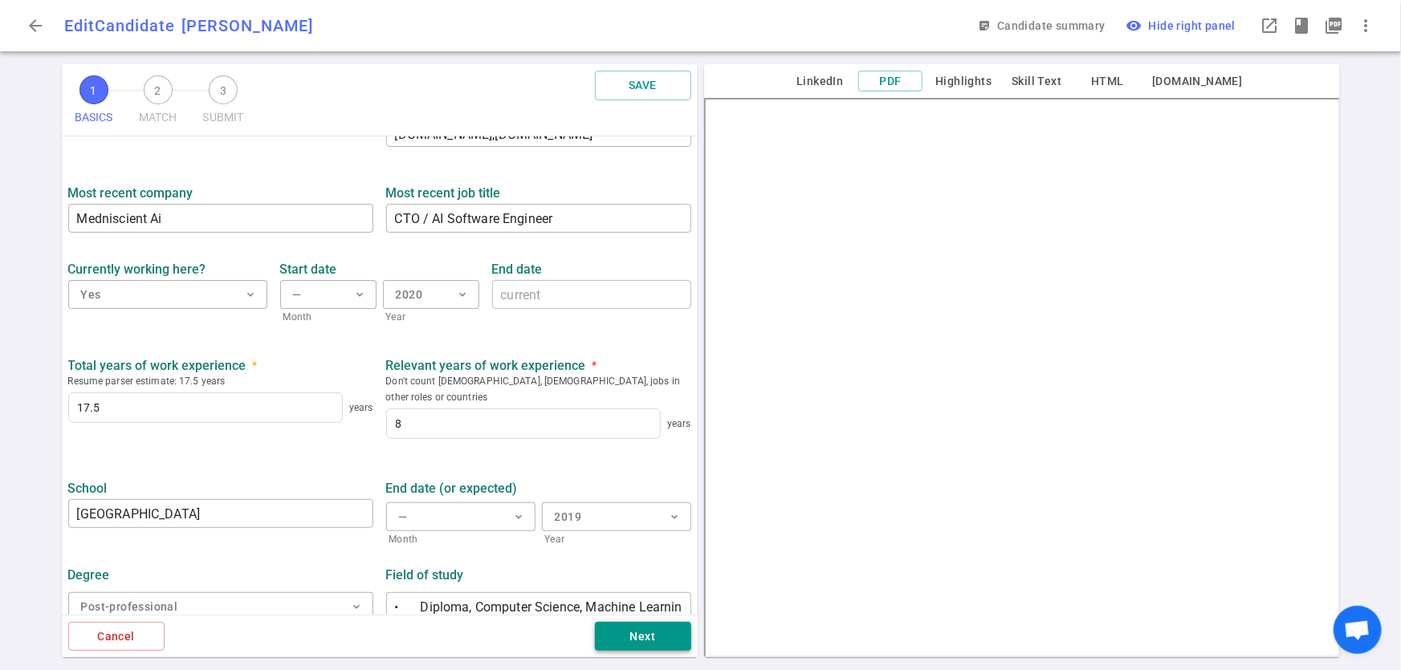
click at [650, 630] on button "Next" at bounding box center [643, 637] width 96 height 30
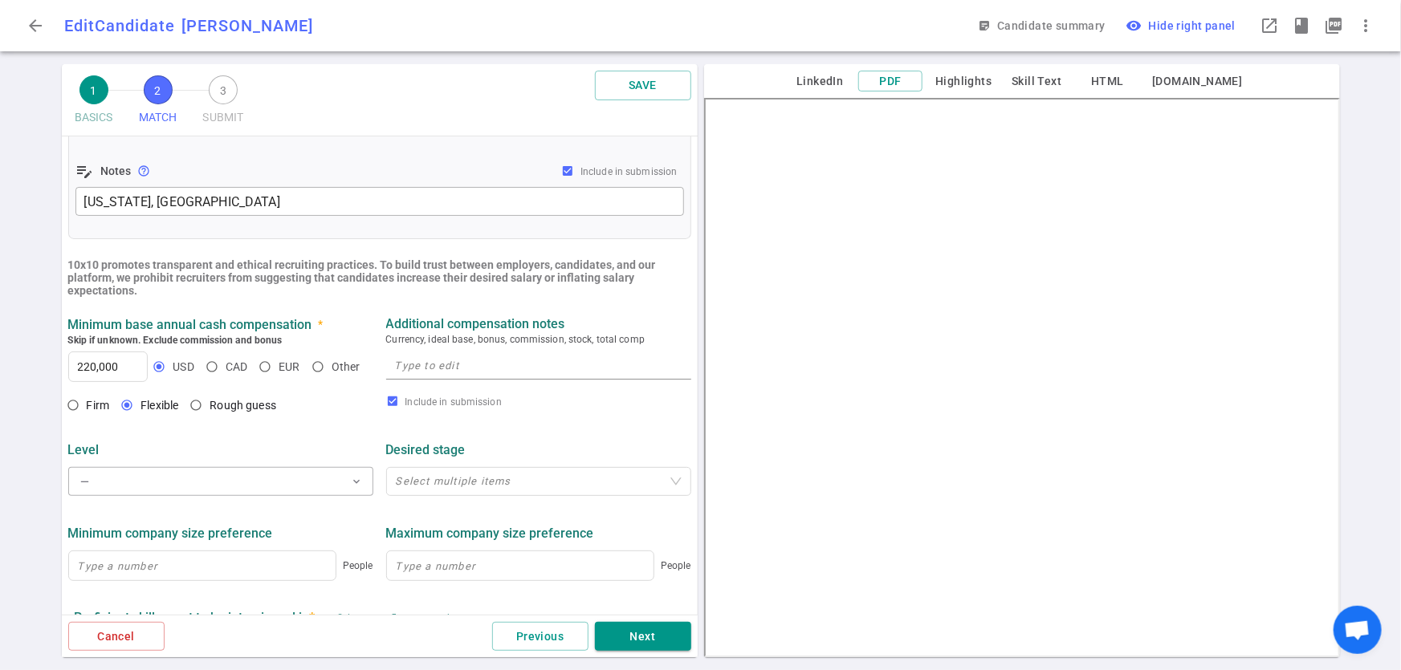
scroll to position [468, 0]
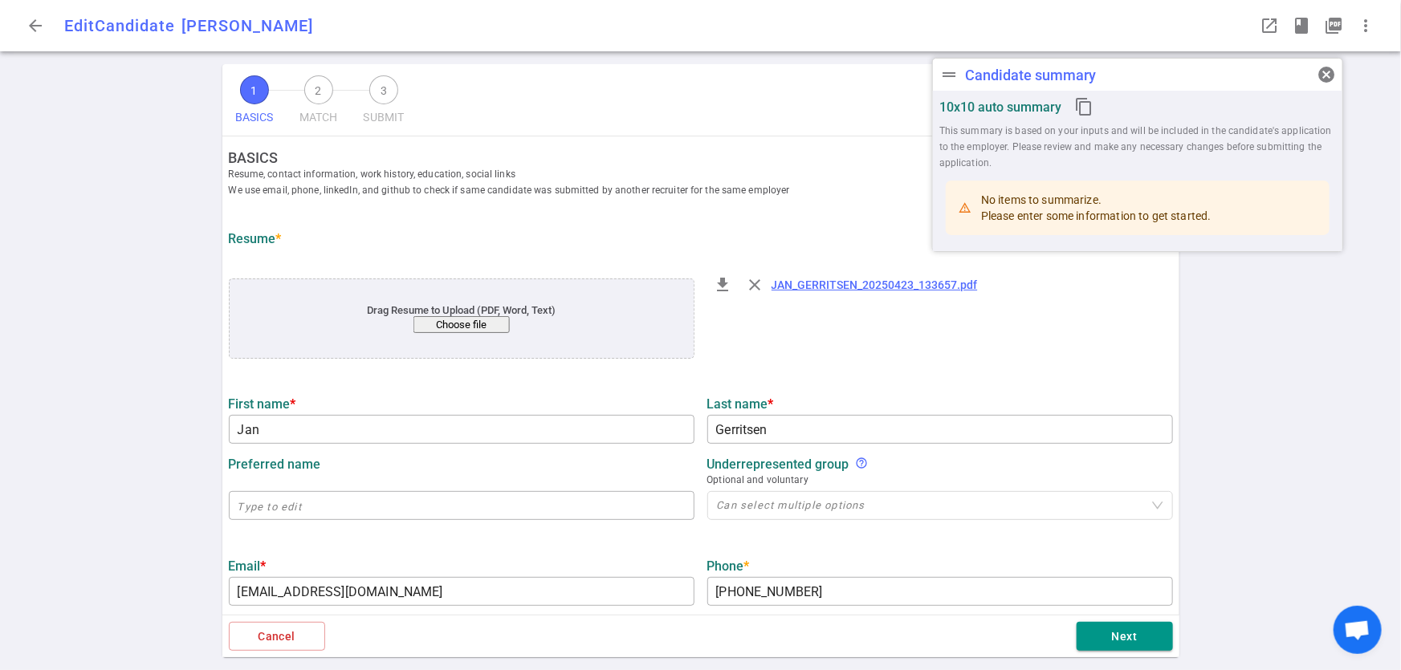
type input "Jan"
type input "Gerritsen"
type input "[EMAIL_ADDRESS][DOMAIN_NAME]"
type input "[PHONE_NUMBER]"
type input "[URL][DOMAIN_NAME]"
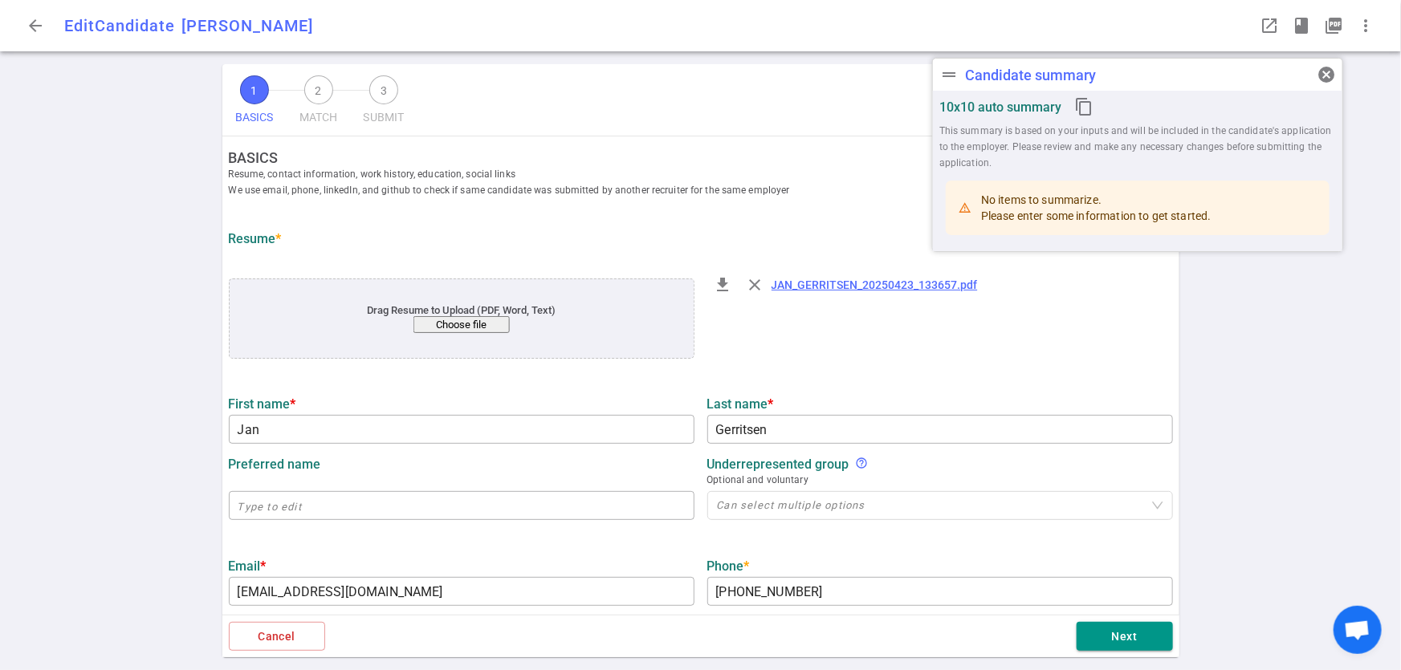
type textarea "[URL][DOMAIN_NAME],[DOMAIN_NAME][URL]"
type input "Yactraq Online Inc."
type textarea "Lead Engineer/Architect AI/LLM"
type input "29.5"
type input "20"
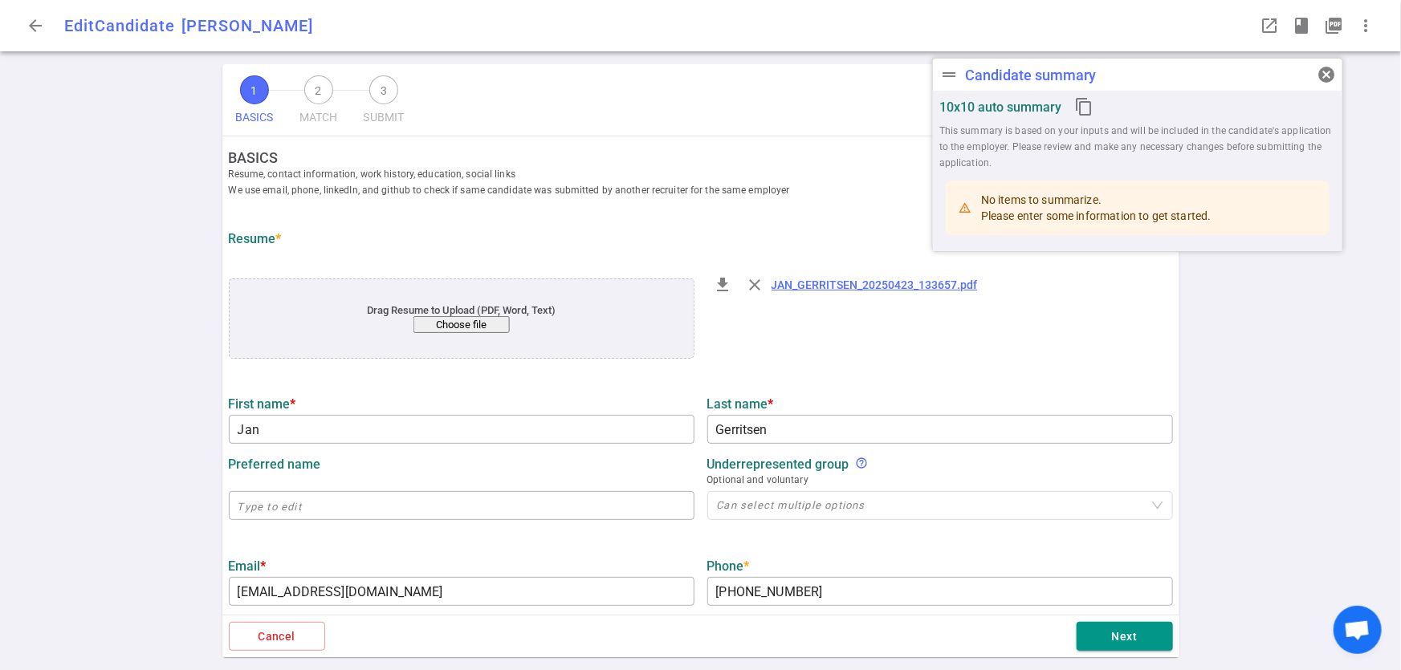
type input "[GEOGRAPHIC_DATA]"
type input "Computer Science"
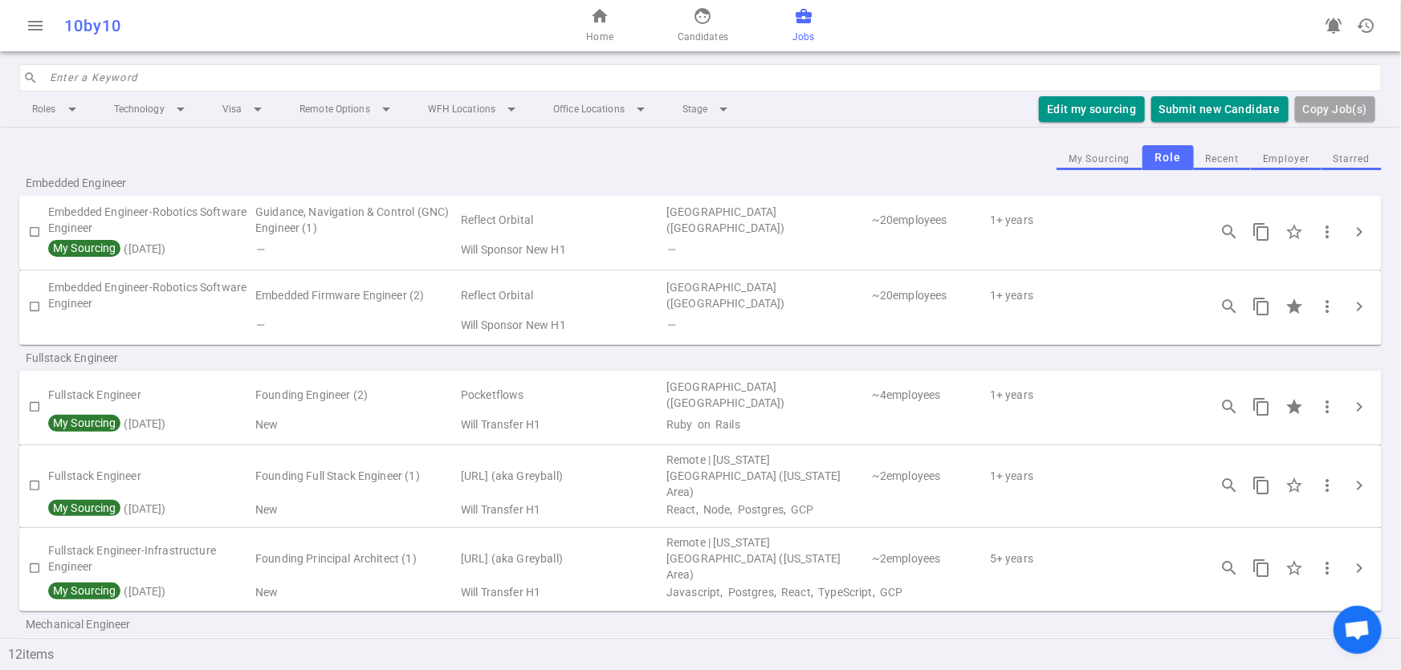
click at [1277, 157] on button "Employer" at bounding box center [1286, 160] width 71 height 22
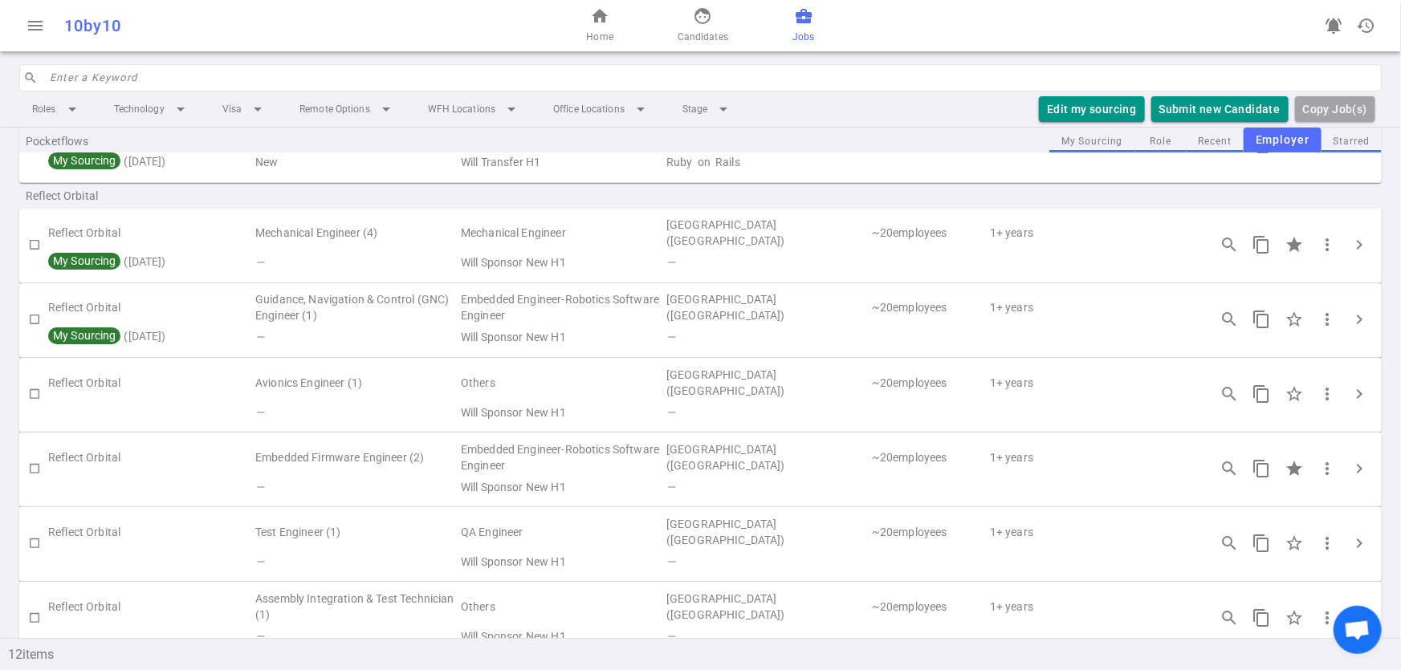
scroll to position [194, 0]
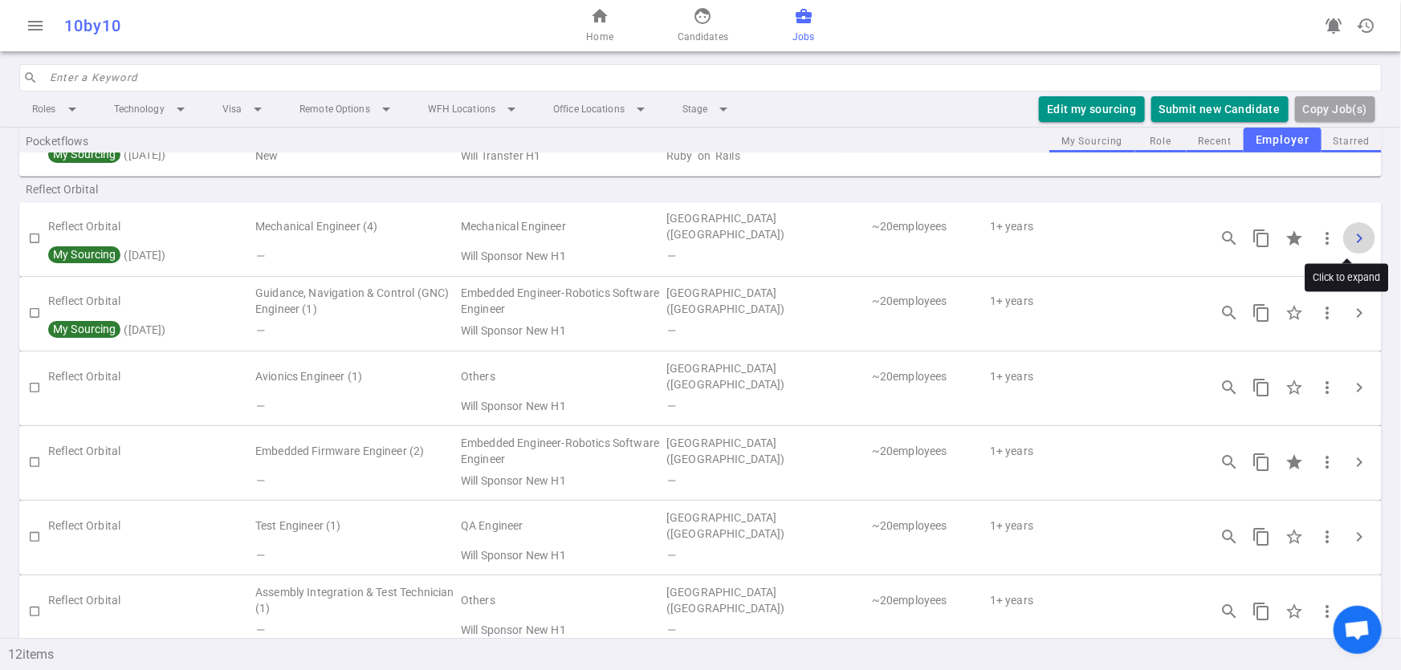
click at [1353, 233] on span "chevron_right" at bounding box center [1359, 238] width 19 height 19
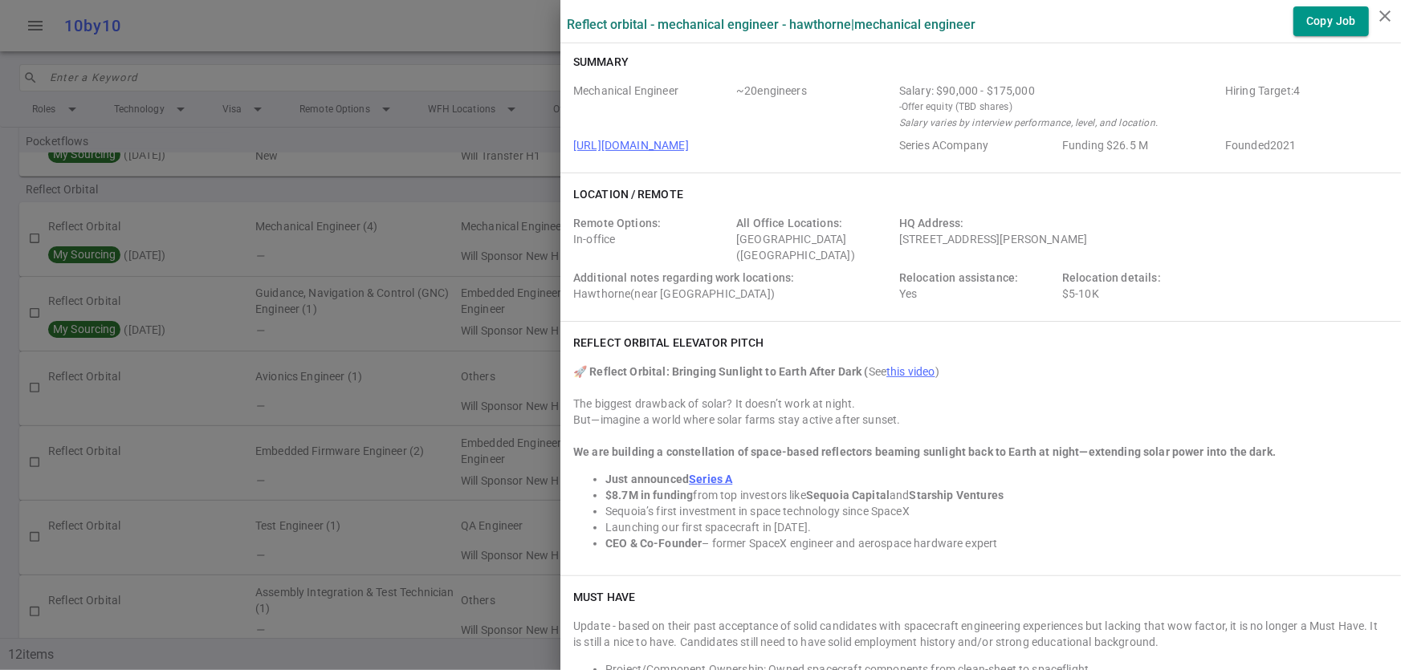
scroll to position [0, 0]
click at [401, 169] on div at bounding box center [700, 335] width 1401 height 670
